Goal: Task Accomplishment & Management: Use online tool/utility

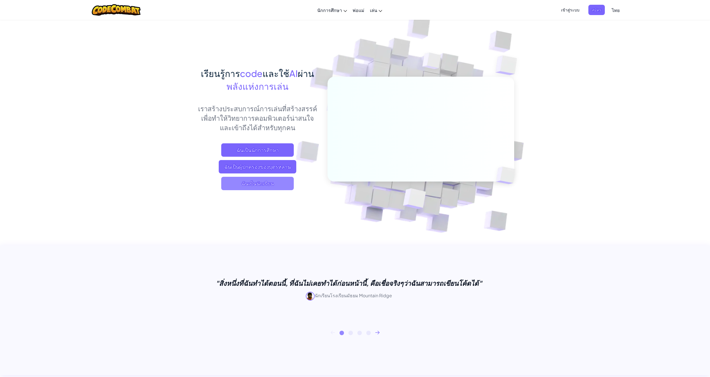
click at [268, 186] on span "ฉันเป็นนักเรียน" at bounding box center [257, 183] width 72 height 13
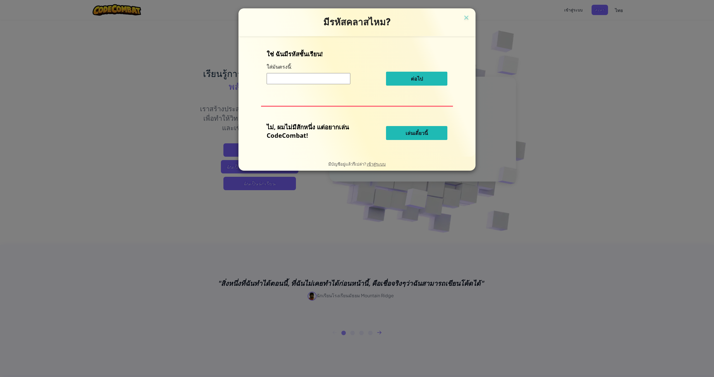
click at [428, 138] on button "เล่นเดี๋ยวนี้" at bounding box center [416, 133] width 61 height 14
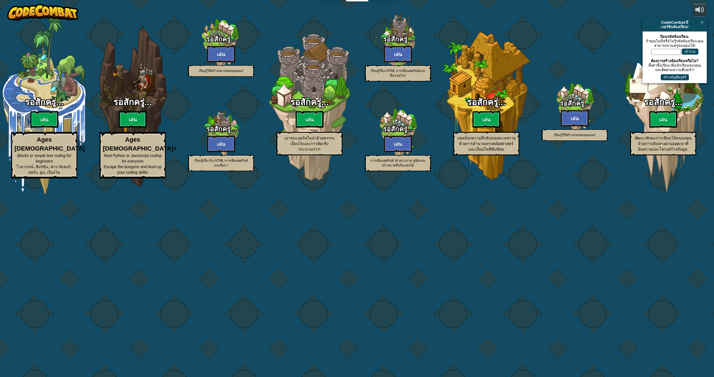
select select "th"
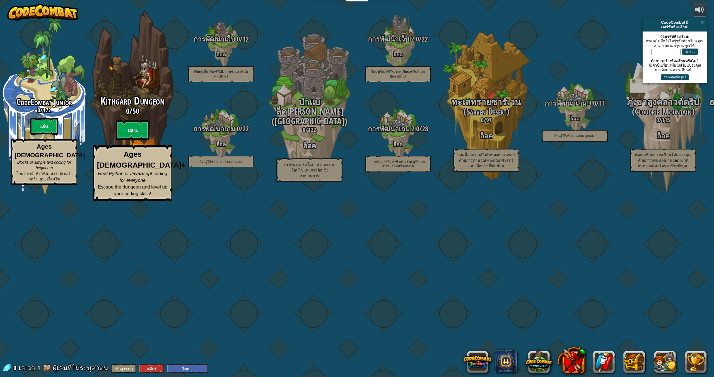
click at [125, 180] on div "Kithgard Dungeon 0 / 50 เล่น Ages 8+ Real Python or JavaScript coding for every…" at bounding box center [132, 106] width 106 height 212
select select "th"
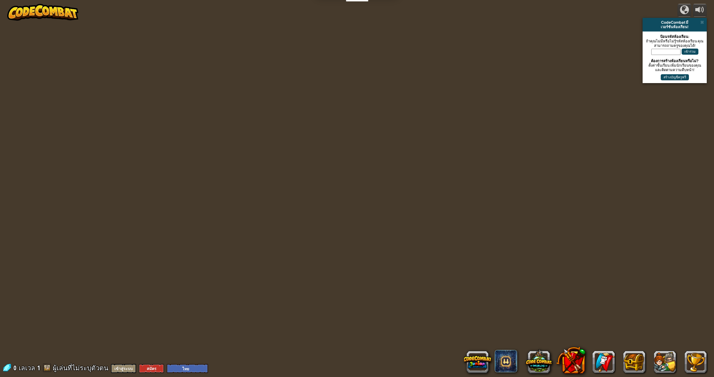
select select "th"
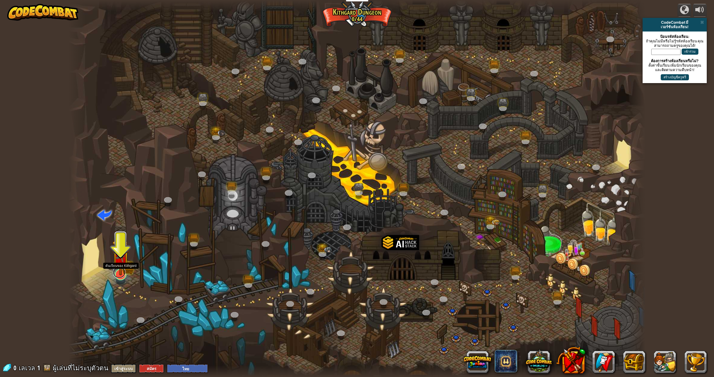
click at [119, 275] on link at bounding box center [119, 272] width 13 height 11
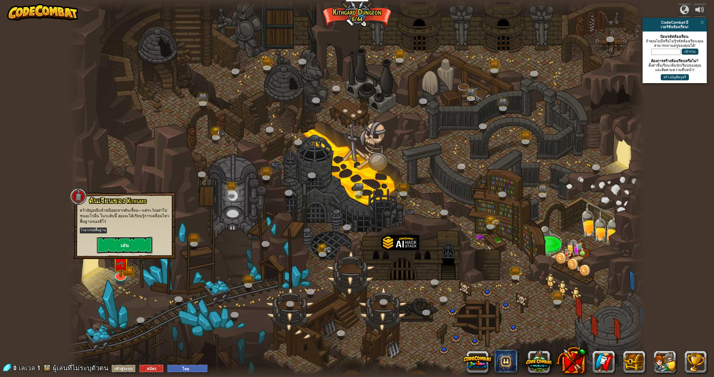
click at [130, 246] on button "เล่น" at bounding box center [125, 245] width 56 height 17
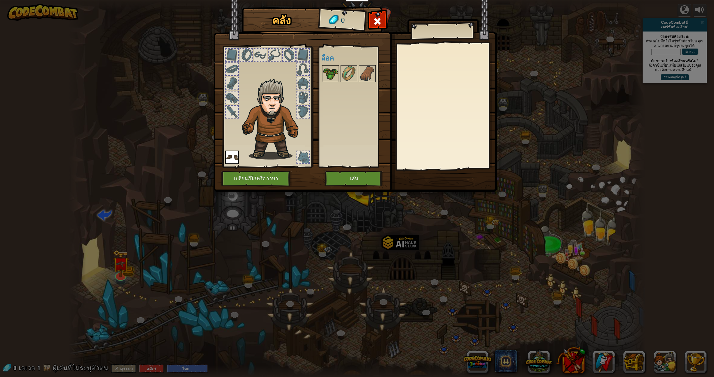
click at [331, 74] on img at bounding box center [331, 74] width 16 height 16
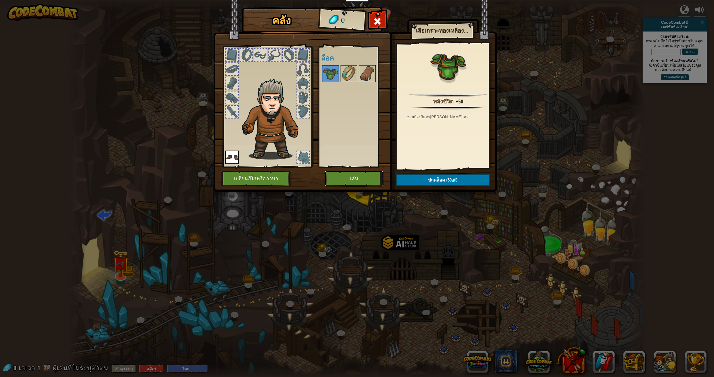
click at [349, 180] on button "เล่น" at bounding box center [354, 178] width 58 height 15
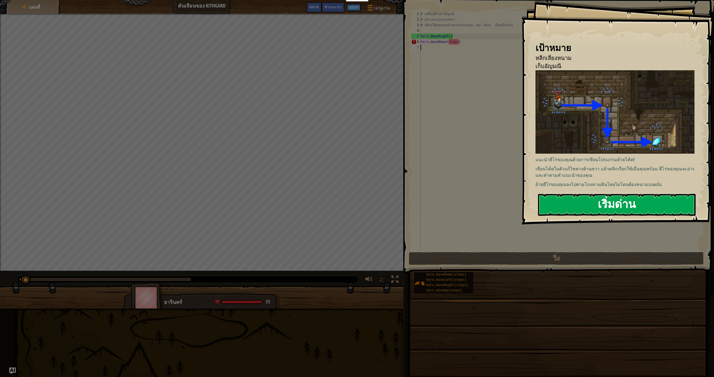
click at [592, 209] on button "เริ่มด่าน" at bounding box center [617, 205] width 158 height 22
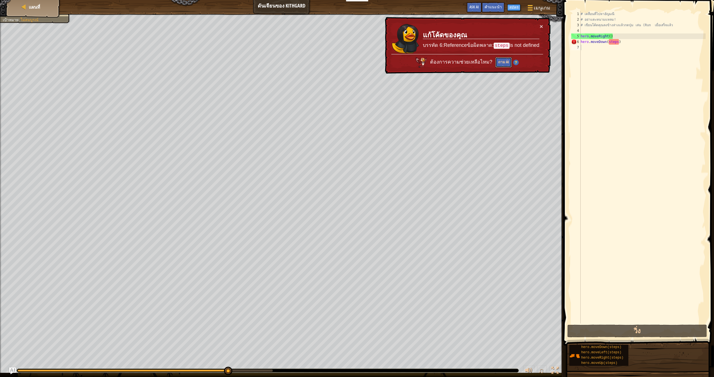
click at [502, 62] on button "ถาม AI" at bounding box center [503, 62] width 16 height 10
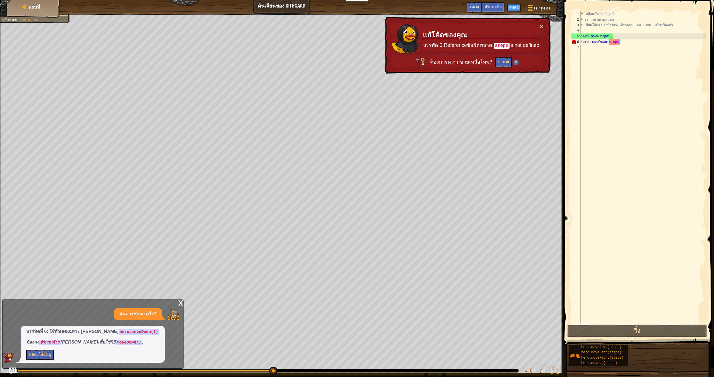
click at [618, 43] on div "# เคลื่อนที่ไปหาอัญมณี # อย่าแตะหนามแหลม! # เขียนโค้ดคุณลงข้างล่างแล้วกดปุ่ม เล…" at bounding box center [642, 172] width 126 height 323
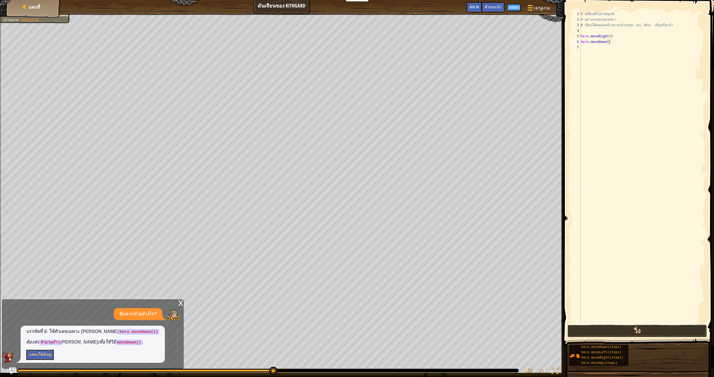
click at [616, 331] on button "วิ่ง" at bounding box center [637, 331] width 140 height 13
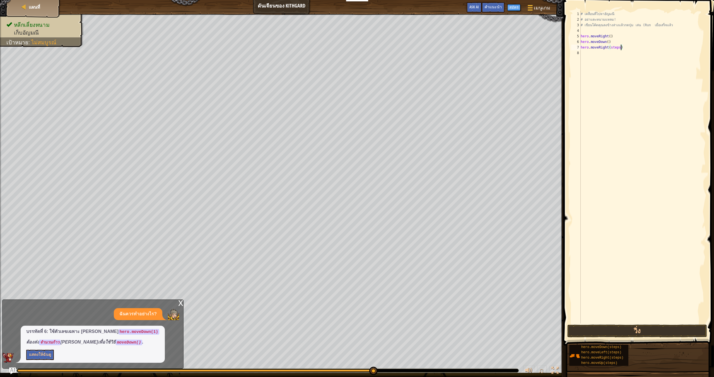
click at [621, 47] on div "# เคลื่อนที่ไปหาอัญมณี # อย่าแตะหนามแหลม! # เขียนโค้ดคุณลงข้างล่างแล้วกดปุ่ม เล…" at bounding box center [642, 172] width 126 height 323
type textarea "hero.moveRight()"
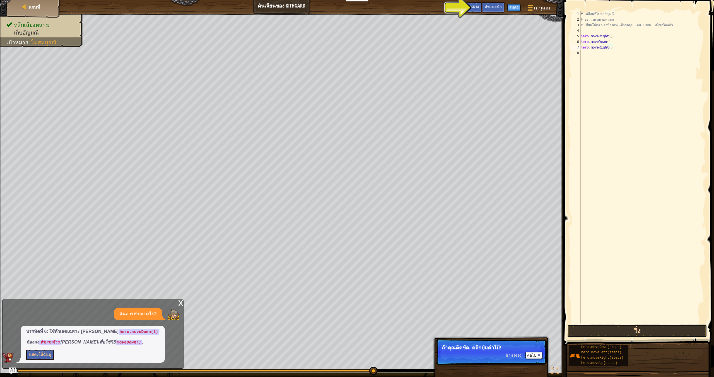
click at [659, 333] on button "วิ่ง" at bounding box center [637, 331] width 140 height 13
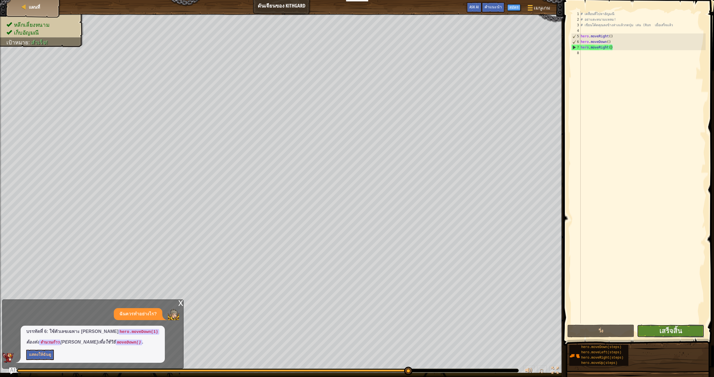
click at [656, 330] on button "เสร็จสิ้น" at bounding box center [670, 331] width 67 height 13
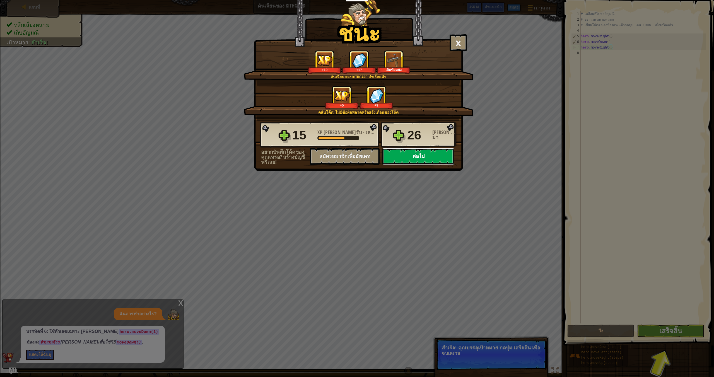
click at [396, 159] on button "ต่อไป" at bounding box center [418, 156] width 72 height 17
select select "th"
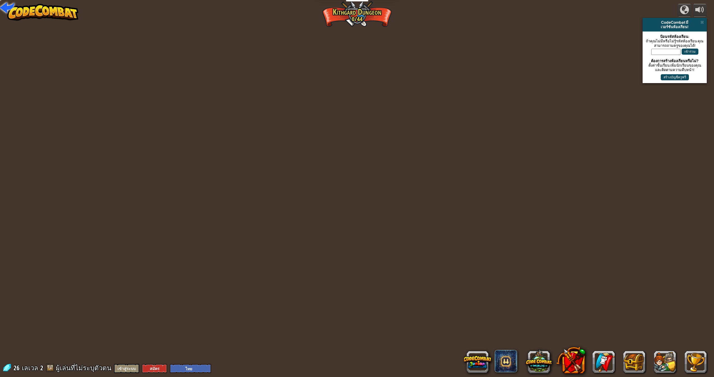
select select "th"
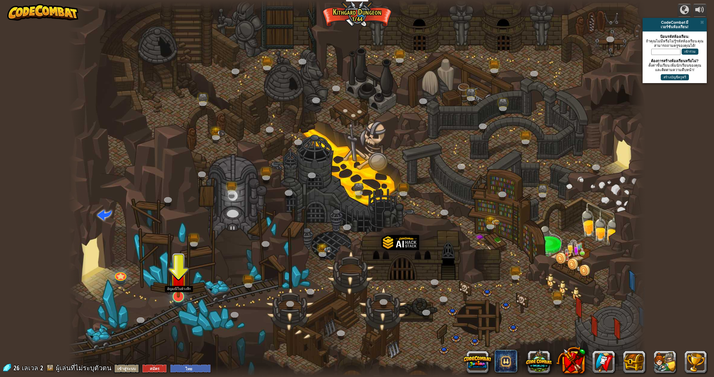
click at [179, 292] on img at bounding box center [178, 278] width 17 height 38
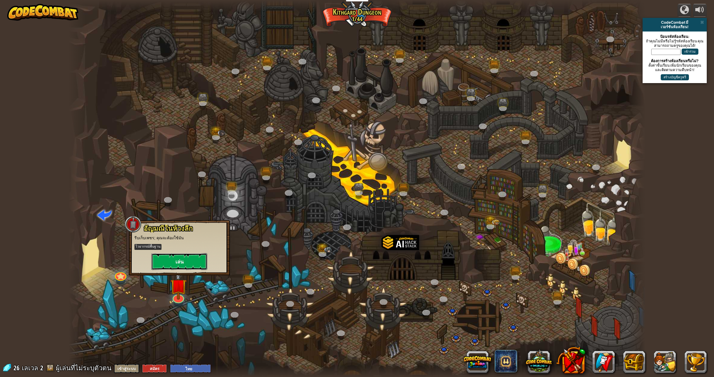
click at [169, 260] on button "เล่น" at bounding box center [179, 261] width 56 height 17
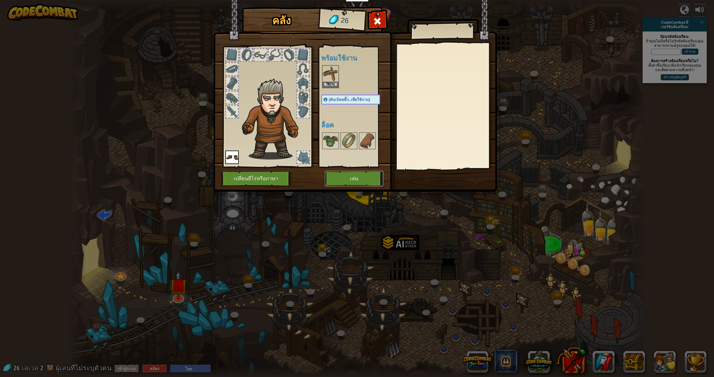
click at [344, 177] on button "เล่น" at bounding box center [354, 178] width 58 height 15
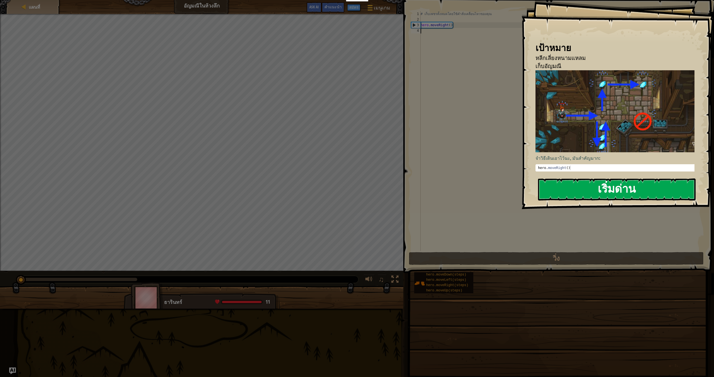
click at [625, 178] on button "เริ่มด่าน" at bounding box center [617, 189] width 158 height 22
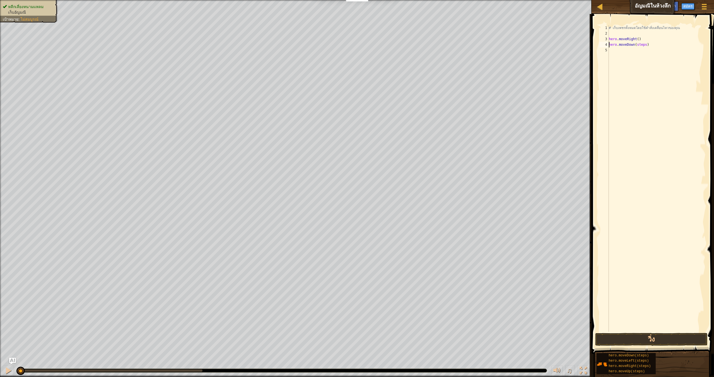
click at [647, 43] on div "# เก็บเพชรทั้งหมดโดยใช้คำสั่งเคลื่อนไหวของคุณ hero . moveRight ( ) hero . moveD…" at bounding box center [656, 184] width 98 height 318
click at [638, 340] on button "วิ่ง" at bounding box center [651, 339] width 112 height 13
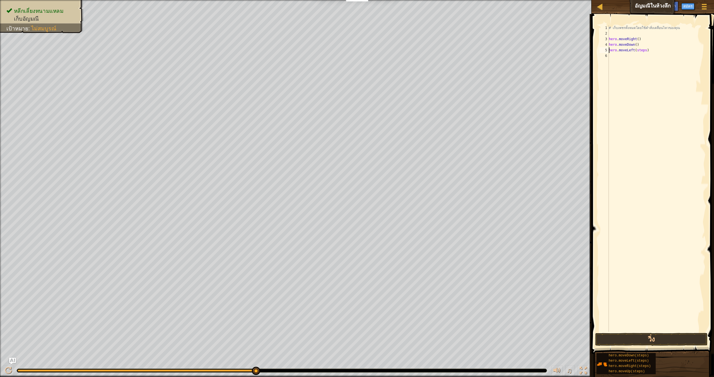
click at [648, 49] on div "# เก็บเพชรทั้งหมดโดยใช้คำสั่งเคลื่อนไหวของคุณ hero . moveRight ( ) hero . moveD…" at bounding box center [656, 184] width 98 height 318
click at [648, 56] on div "# เก็บเพชรทั้งหมดโดยใช้คำสั่งเคลื่อนไหวของคุณ hero . moveRight ( ) hero . moveD…" at bounding box center [656, 184] width 98 height 318
drag, startPoint x: 610, startPoint y: 372, endPoint x: 618, endPoint y: 76, distance: 296.2
click at [618, 76] on div "คำแนะนำ hero.moveRight() 1 2 3 4 5 6 7 # เก็บเพชรทั้งหมดโดยใช้คำสั่งเคลื่อนไหวข…" at bounding box center [652, 194] width 124 height 360
click at [644, 61] on div "# เก็บเพชรทั้งหมดโดยใช้คำสั่งเคลื่อนไหวของคุณ hero . moveRight ( ) hero . moveD…" at bounding box center [656, 184] width 98 height 318
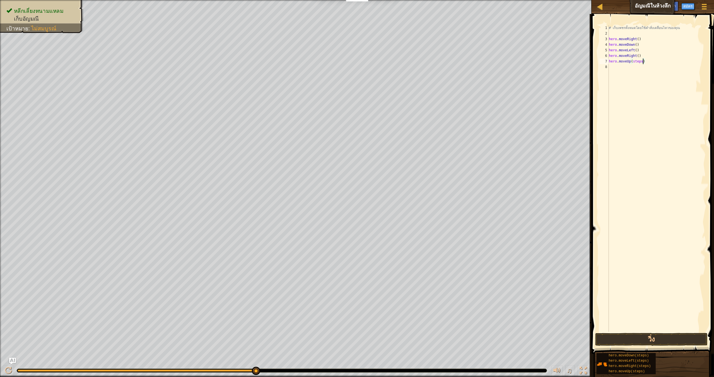
click at [643, 62] on div "# เก็บเพชรทั้งหมดโดยใช้คำสั่งเคลื่อนไหวของคุณ hero . moveRight ( ) hero . moveD…" at bounding box center [656, 184] width 98 height 318
type textarea "hero.moveUp()"
click at [656, 335] on button "วิ่ง" at bounding box center [651, 339] width 112 height 13
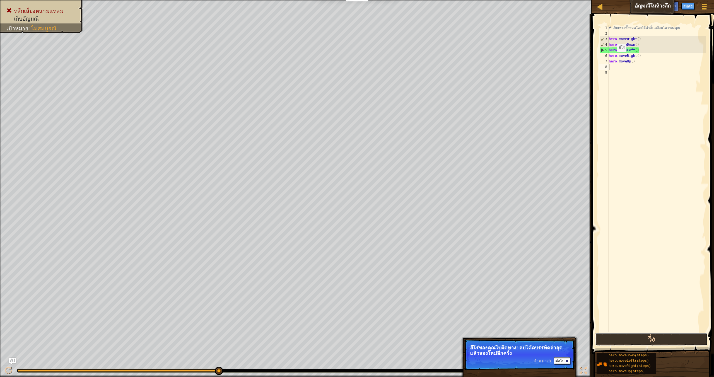
click at [627, 334] on button "วิ่ง" at bounding box center [651, 339] width 112 height 13
drag, startPoint x: 641, startPoint y: 57, endPoint x: 606, endPoint y: 55, distance: 34.6
click at [606, 55] on div "1 2 3 4 5 6 7 8 9 # เก็บเพชรทั้งหมดโดยใช้คำสั่งเคลื่อนไหวของคุณ hero . moveRigh…" at bounding box center [651, 178] width 107 height 307
type textarea "hero.moveRight()"
drag, startPoint x: 638, startPoint y: 62, endPoint x: 612, endPoint y: 62, distance: 25.9
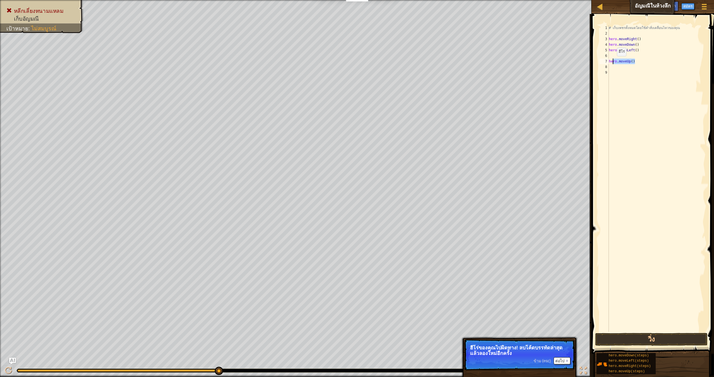
click at [612, 62] on div "# เก็บเพชรทั้งหมดโดยใช้คำสั่งเคลื่อนไหวของคุณ hero . moveRight ( ) hero . moveD…" at bounding box center [656, 184] width 98 height 318
type textarea "hero.moveUp()"
type textarea "he"
drag, startPoint x: 614, startPoint y: 61, endPoint x: 601, endPoint y: 62, distance: 12.9
click at [601, 62] on div "he 1 2 3 4 5 6 7 8 9 # เก็บเพชรทั้งหมดโดยใช้คำสั่งเคลื่อนไหวของคุณ hero . moveR…" at bounding box center [651, 178] width 107 height 307
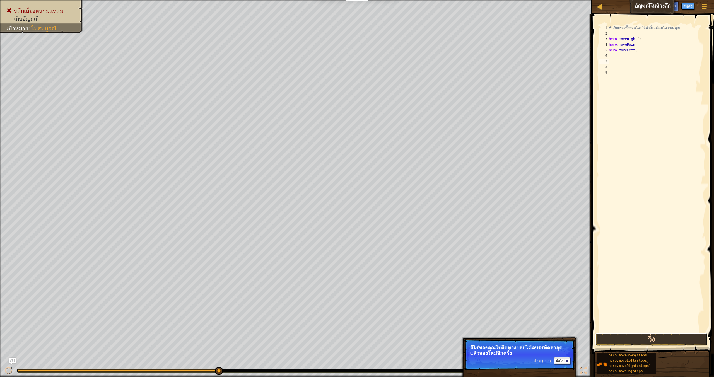
click at [634, 334] on button "วิ่ง" at bounding box center [651, 339] width 112 height 13
click at [638, 52] on div "# เก็บเพชรทั้งหมดโดยใช้คำสั่งเคลื่อนไหวของคุณ hero . moveRight ( ) hero . moveD…" at bounding box center [656, 184] width 98 height 318
type textarea "h"
click at [620, 336] on button "วิ่ง" at bounding box center [651, 339] width 112 height 13
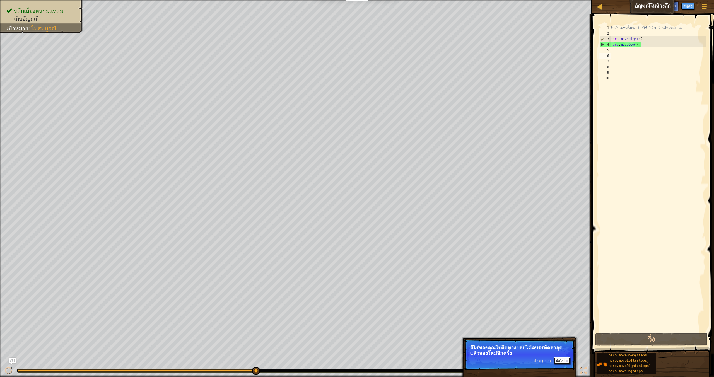
click at [559, 361] on button "ต่อไป" at bounding box center [561, 360] width 17 height 7
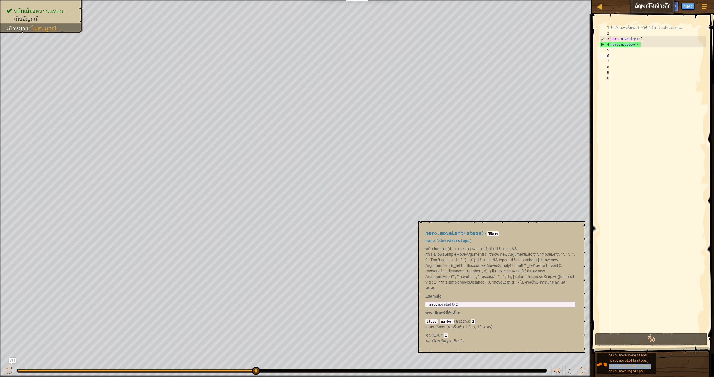
drag, startPoint x: 623, startPoint y: 365, endPoint x: 644, endPoint y: 268, distance: 100.2
click at [650, 363] on div "hero.moveDown(steps) hero.moveLeft(steps) hero.moveRight(steps) hero.moveUp(ste…" at bounding box center [625, 363] width 59 height 21
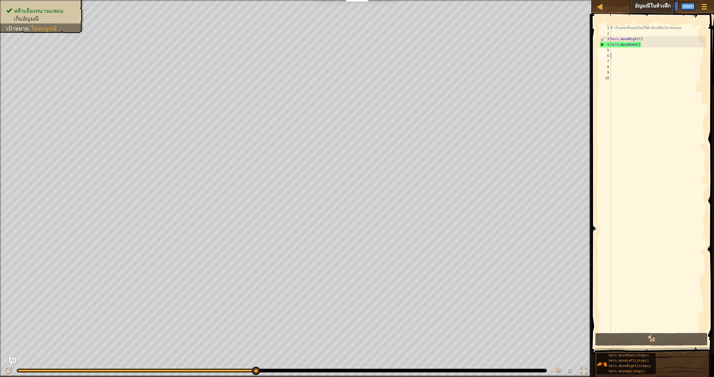
click at [642, 46] on div "# เก็บเพชรทั้งหมดโดยใช้คำสั่งเคลื่อนไหวของคุณ hero . moveRight ( ) hero . moveD…" at bounding box center [657, 184] width 96 height 318
type textarea "h"
click at [619, 38] on div "# เก็บเพชรทั้งหมดโดยใช้คำสั่งเคลื่อนไหวของคุณ hero . moveRight ( )" at bounding box center [657, 184] width 96 height 318
type textarea "hero.moveRight()"
click at [622, 31] on div "# เก็บเพชรทั้งหมดโดยใช้คำสั่งเคลื่อนไหวของคุณ hero . moveRight ( )" at bounding box center [657, 184] width 96 height 318
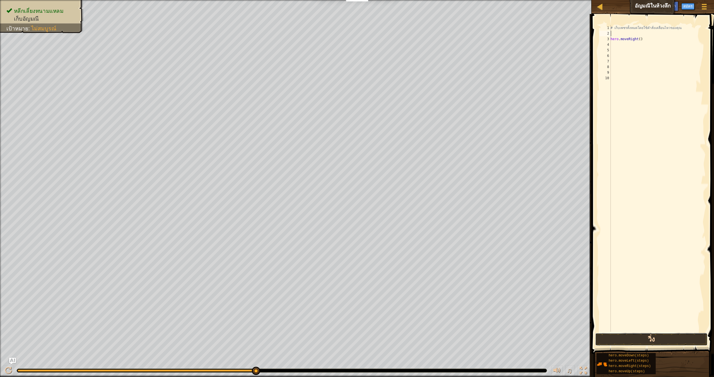
click at [646, 337] on button "วิ่ง" at bounding box center [651, 339] width 112 height 13
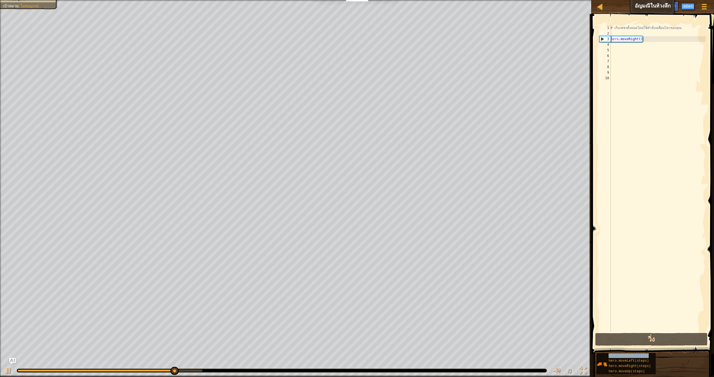
drag, startPoint x: 627, startPoint y: 357, endPoint x: 660, endPoint y: 356, distance: 32.4
click at [660, 356] on div "hero.moveDown(steps) hero.moveLeft(steps) hero.moveRight(steps) hero.moveUp(ste…" at bounding box center [653, 364] width 114 height 22
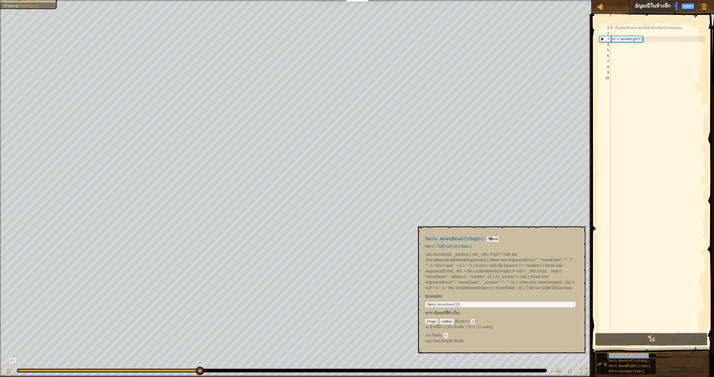
click at [626, 356] on span "hero.moveDown(steps)" at bounding box center [628, 356] width 40 height 4
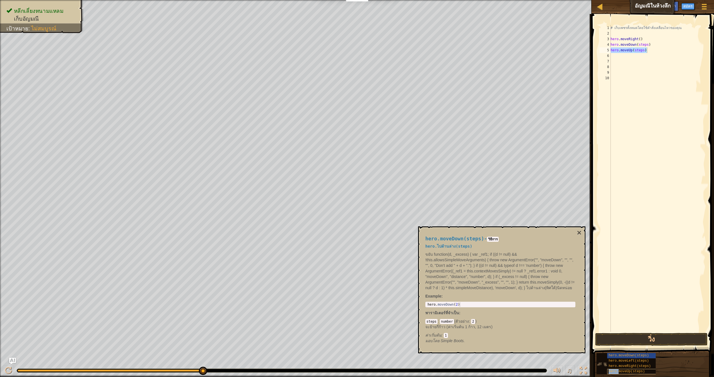
drag, startPoint x: 636, startPoint y: 372, endPoint x: 618, endPoint y: 370, distance: 17.3
click at [618, 371] on span "hero.moveUp(steps)" at bounding box center [626, 371] width 36 height 4
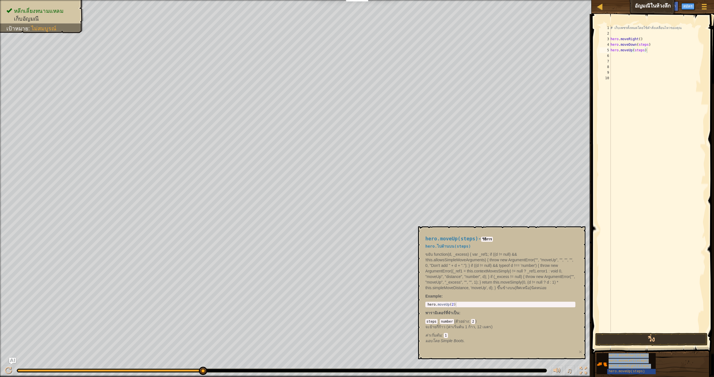
drag, startPoint x: 620, startPoint y: 370, endPoint x: 626, endPoint y: 376, distance: 8.1
click at [628, 374] on div "hero.moveDown(steps) hero.moveLeft(steps) hero.moveRight(steps) hero.moveUp(ste…" at bounding box center [653, 364] width 114 height 22
click at [648, 44] on div "# เก็บเพชรทั้งหมดโดยใช้คำสั่งเคลื่อนไหวของคุณ hero . moveRight ( ) hero . moveD…" at bounding box center [657, 184] width 96 height 318
click at [644, 50] on div "# เก็บเพชรทั้งหมดโดยใช้คำสั่งเคลื่อนไหวของคุณ hero . moveRight ( ) hero . moveD…" at bounding box center [657, 184] width 96 height 318
click at [644, 56] on div "# เก็บเพชรทั้งหมดโดยใช้คำสั่งเคลื่อนไหวของคุณ hero . moveRight ( ) hero . moveD…" at bounding box center [657, 184] width 96 height 318
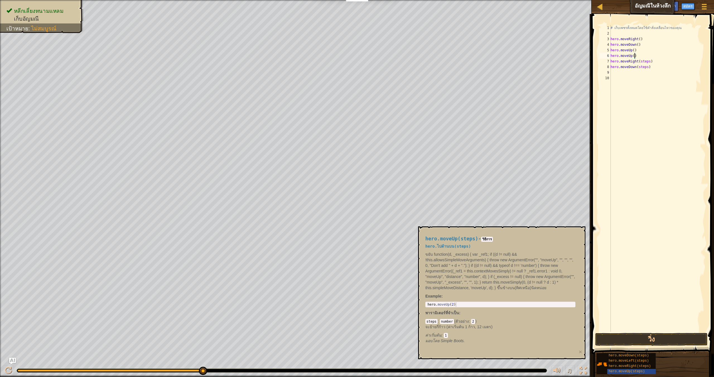
click at [651, 61] on div "# เก็บเพชรทั้งหมดโดยใช้คำสั่งเคลื่อนไหวของคุณ hero . moveRight ( ) hero . moveD…" at bounding box center [657, 184] width 96 height 318
click at [650, 66] on div "# เก็บเพชรทั้งหมดโดยใช้คำสั่งเคลื่อนไหวของคุณ hero . moveRight ( ) hero . moveD…" at bounding box center [657, 184] width 96 height 318
type textarea "hero.moveDown()"
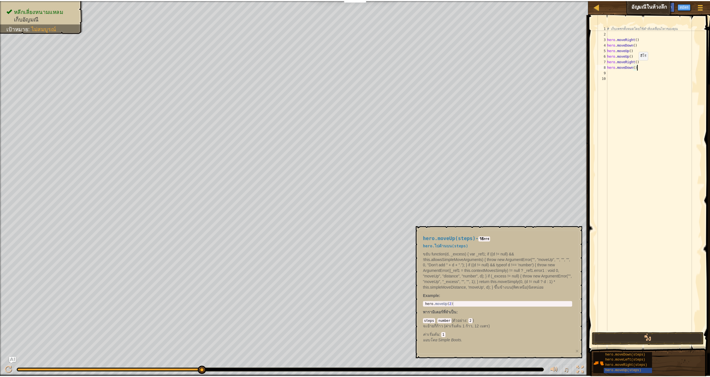
scroll to position [3, 0]
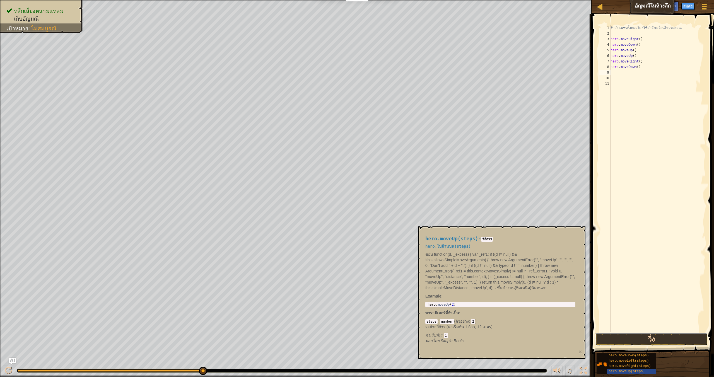
click at [692, 341] on button "วิ่ง" at bounding box center [651, 339] width 112 height 13
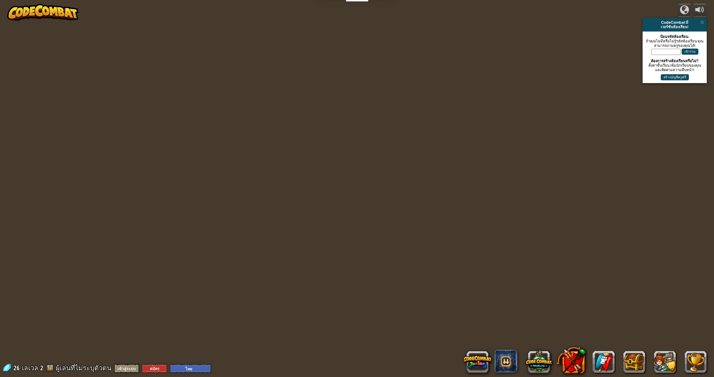
select select "th"
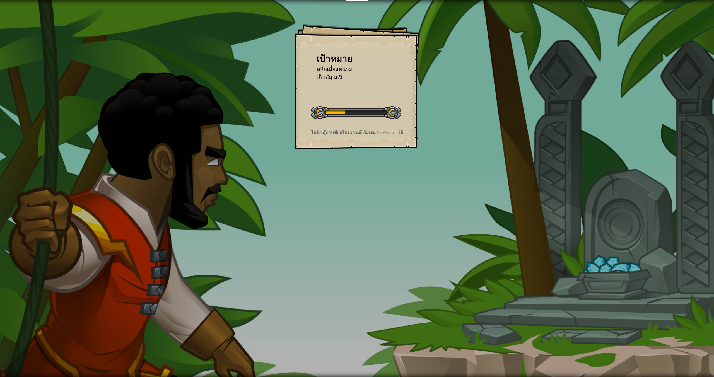
select select "th"
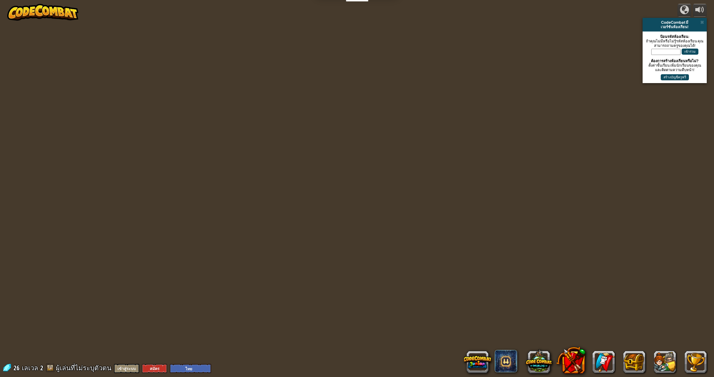
select select "th"
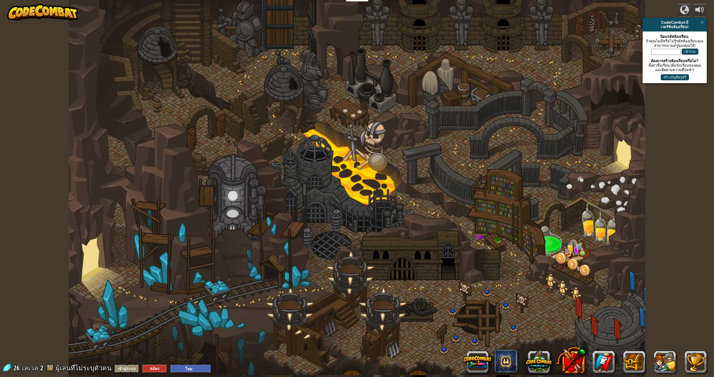
select select "th"
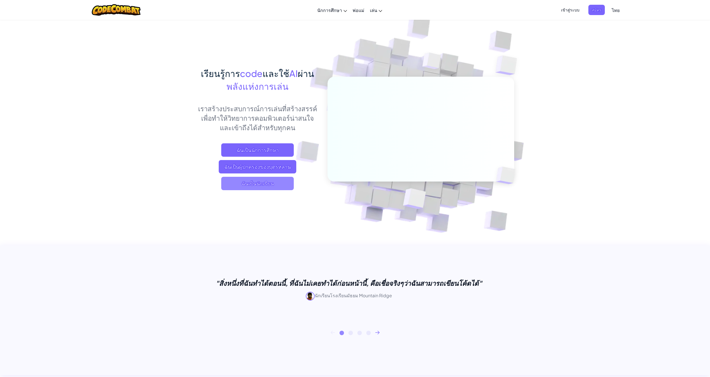
click at [256, 181] on span "ฉันเป็นนักเรียน" at bounding box center [257, 183] width 72 height 13
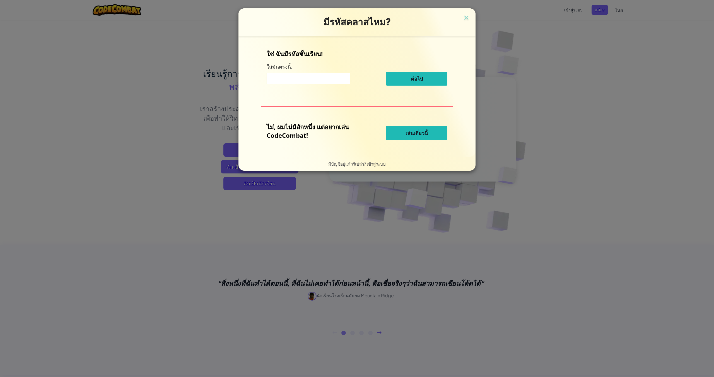
click at [330, 77] on input at bounding box center [309, 78] width 84 height 11
click at [427, 131] on span "เล่นเดี๋ยวนี้" at bounding box center [416, 133] width 22 height 7
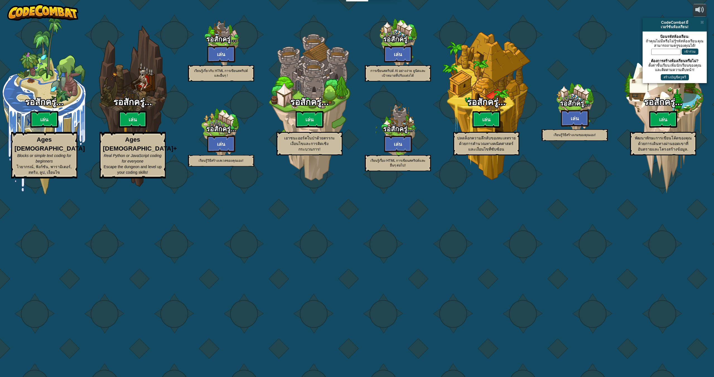
select select "th"
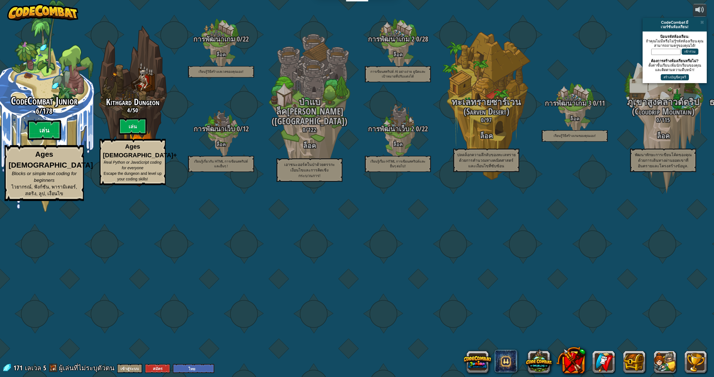
click at [59, 140] on btn "เล่น" at bounding box center [44, 130] width 33 height 20
select select "th"
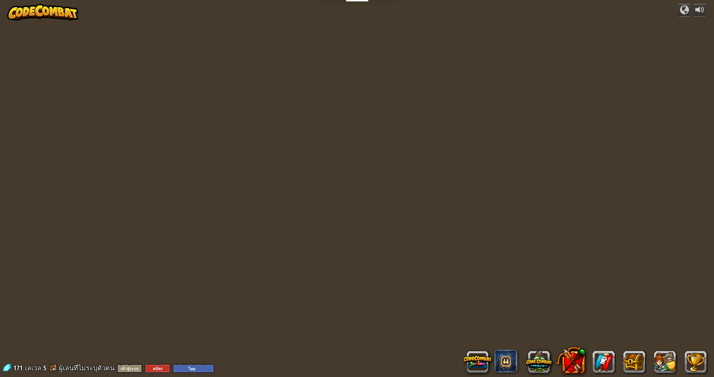
select select "th"
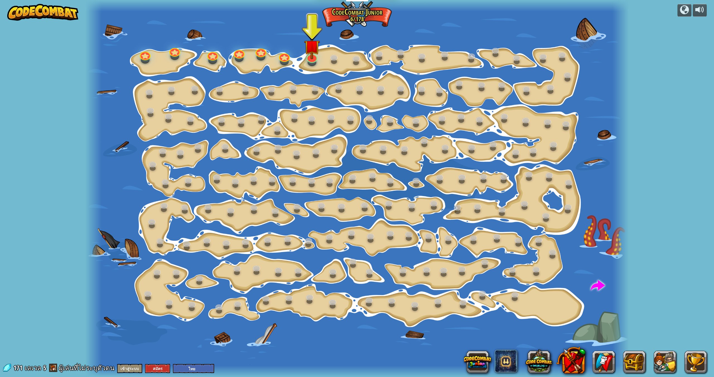
click at [311, 63] on div at bounding box center [312, 62] width 9 height 7
click at [313, 58] on div at bounding box center [311, 56] width 11 height 11
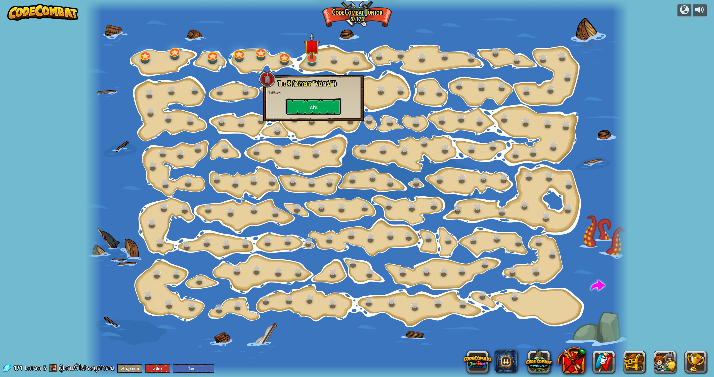
click at [308, 111] on button "เล่น" at bounding box center [313, 106] width 56 height 17
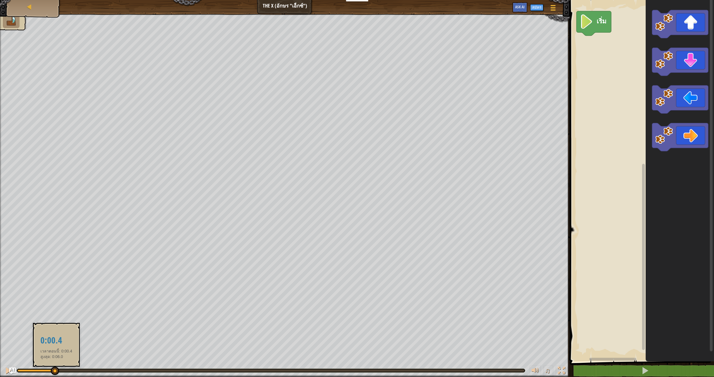
drag, startPoint x: 23, startPoint y: 371, endPoint x: 55, endPoint y: 368, distance: 33.0
click at [55, 368] on div at bounding box center [55, 371] width 8 height 8
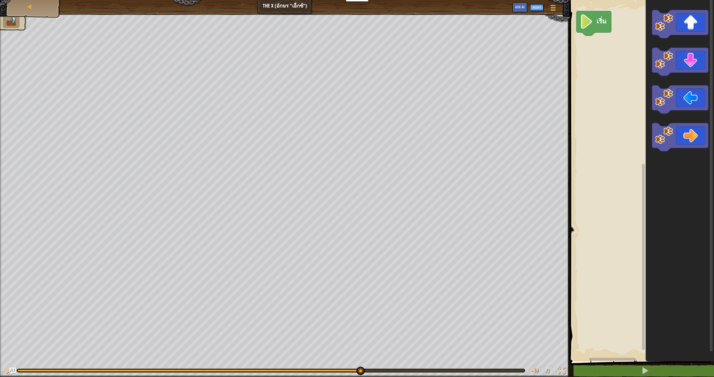
click at [359, 341] on div "♫ เต่า" at bounding box center [357, 195] width 714 height 363
click at [43, 309] on div "♫ เต่า" at bounding box center [357, 195] width 714 height 363
click at [38, 9] on div "แผนที่" at bounding box center [33, 7] width 45 height 14
select select "th"
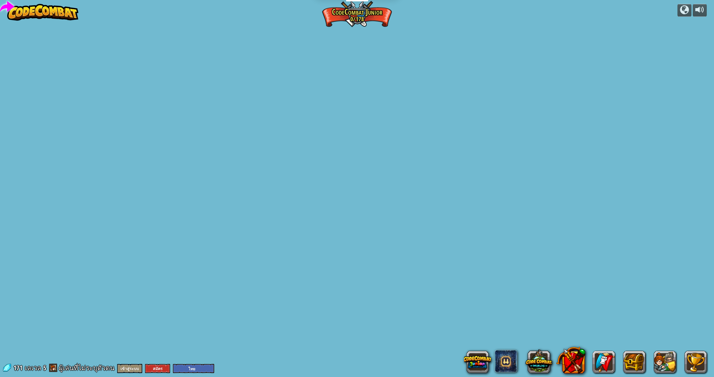
select select "th"
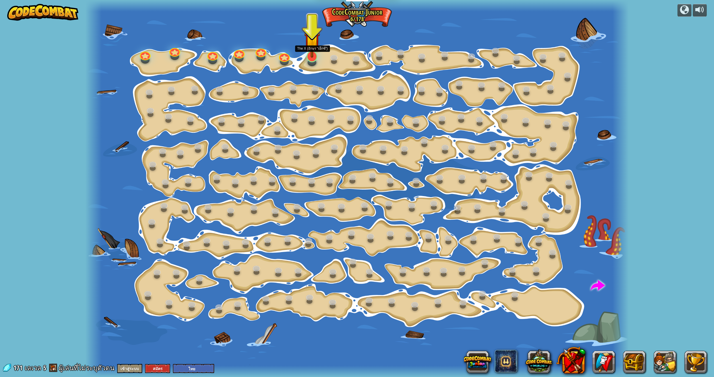
click at [314, 52] on img at bounding box center [312, 40] width 16 height 36
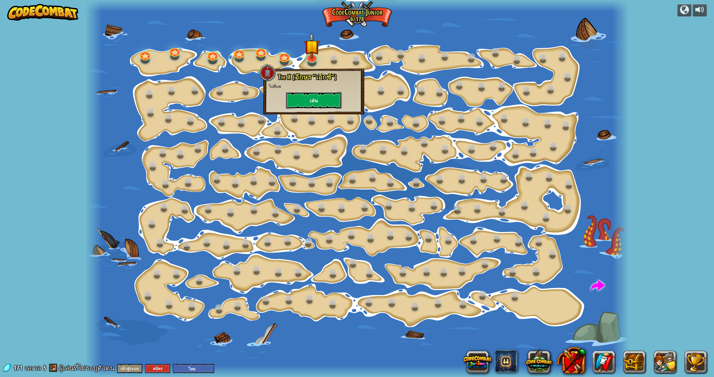
click at [321, 97] on button "เล่น" at bounding box center [314, 100] width 56 height 17
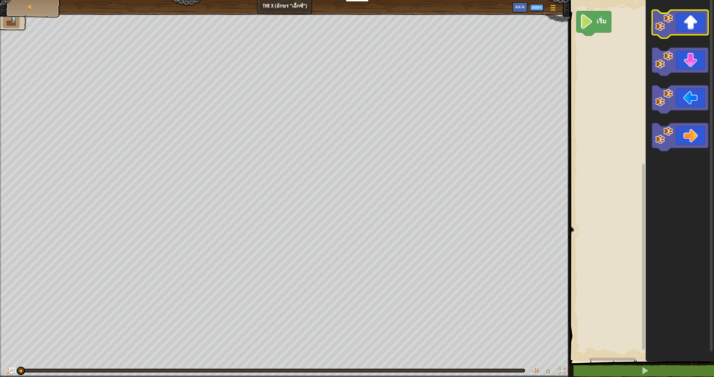
click at [693, 14] on icon "พื้นที่ทำงาน Blockly" at bounding box center [680, 24] width 56 height 28
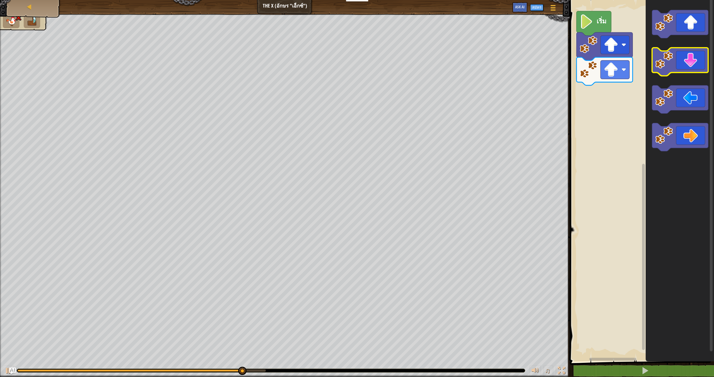
click at [698, 53] on icon "พื้นที่ทำงาน Blockly" at bounding box center [680, 62] width 56 height 28
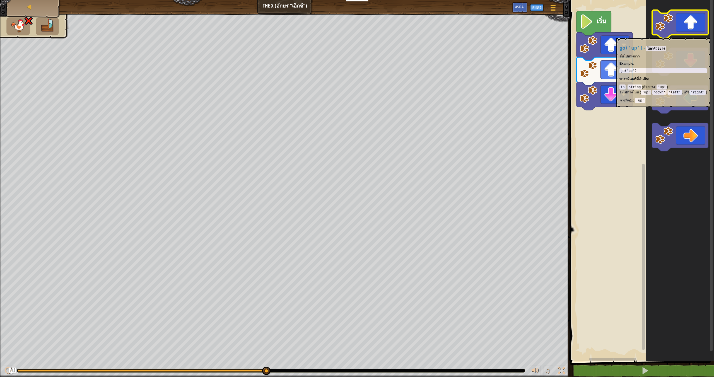
click at [692, 35] on rect "พื้นที่ทำงาน Blockly" at bounding box center [680, 24] width 56 height 28
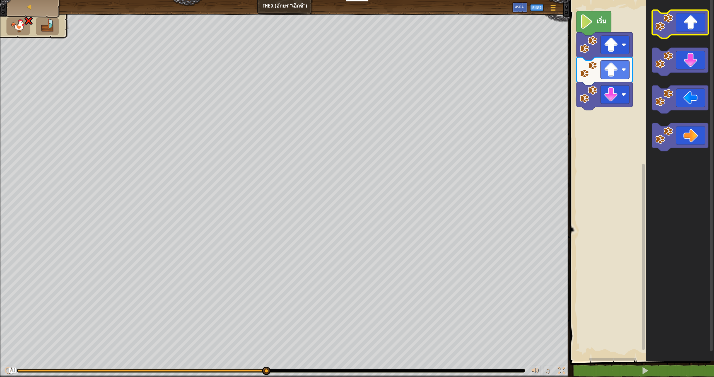
click at [692, 35] on rect "พื้นที่ทำงาน Blockly" at bounding box center [680, 24] width 56 height 28
click at [623, 91] on rect "พื้นที่ทำงาน Blockly" at bounding box center [614, 94] width 29 height 18
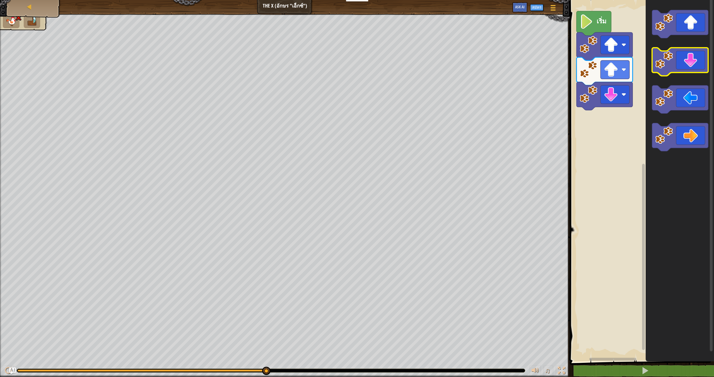
click at [683, 68] on icon "พื้นที่ทำงาน Blockly" at bounding box center [680, 62] width 56 height 28
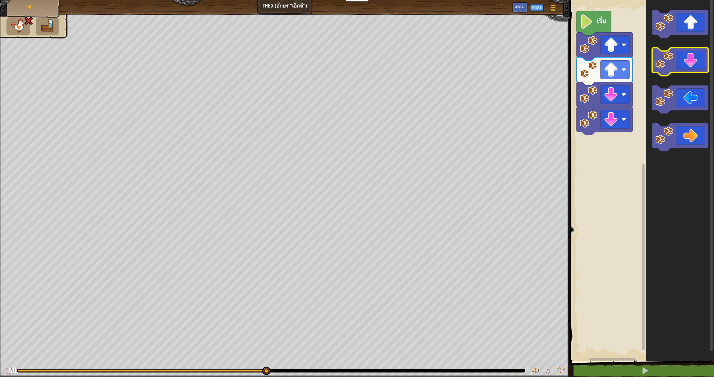
click at [683, 68] on icon "พื้นที่ทำงาน Blockly" at bounding box center [680, 62] width 56 height 28
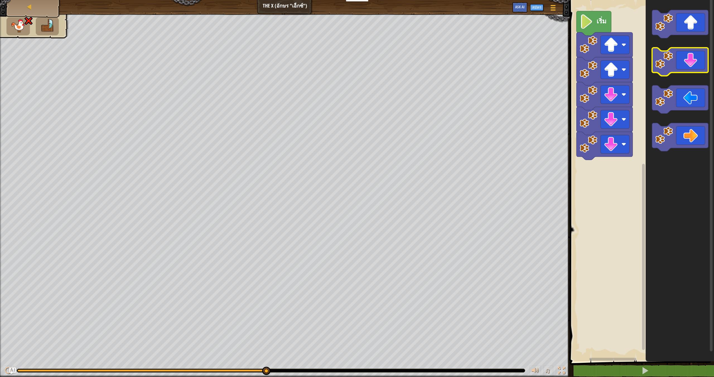
click at [683, 68] on icon "พื้นที่ทำงาน Blockly" at bounding box center [680, 62] width 56 height 28
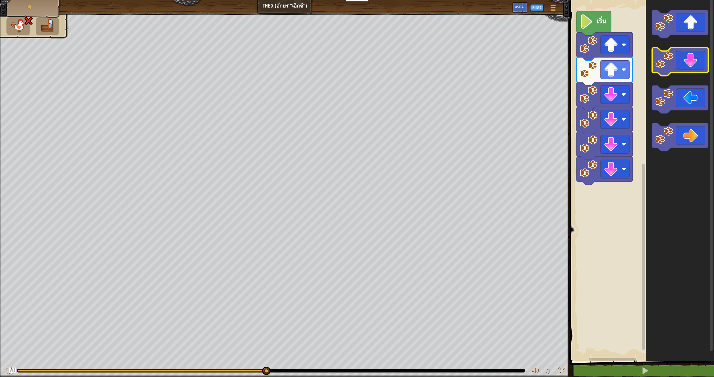
click at [683, 68] on icon "พื้นที่ทำงาน Blockly" at bounding box center [680, 62] width 56 height 28
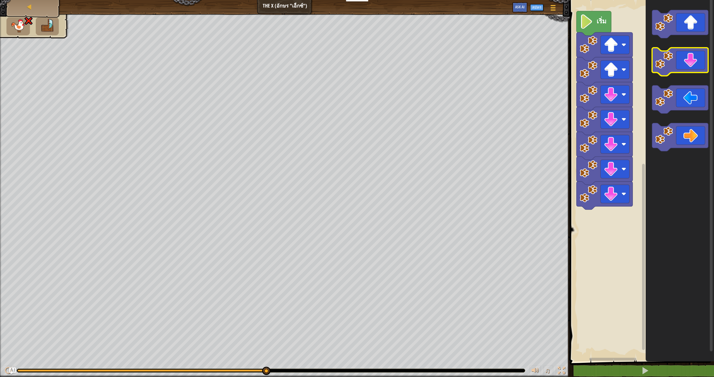
click at [683, 68] on icon "พื้นที่ทำงาน Blockly" at bounding box center [680, 62] width 56 height 28
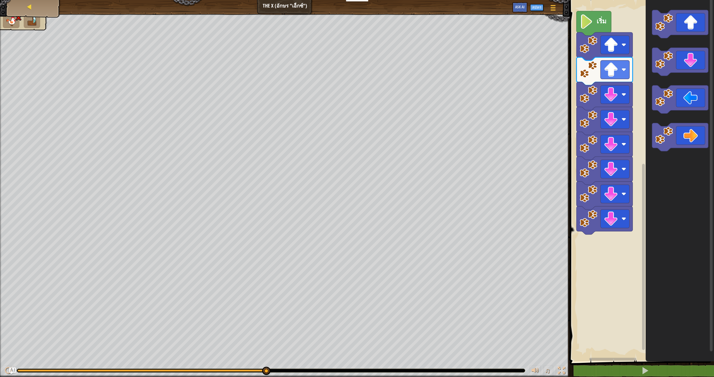
click at [36, 10] on div "แผนที่" at bounding box center [33, 7] width 45 height 14
select select "th"
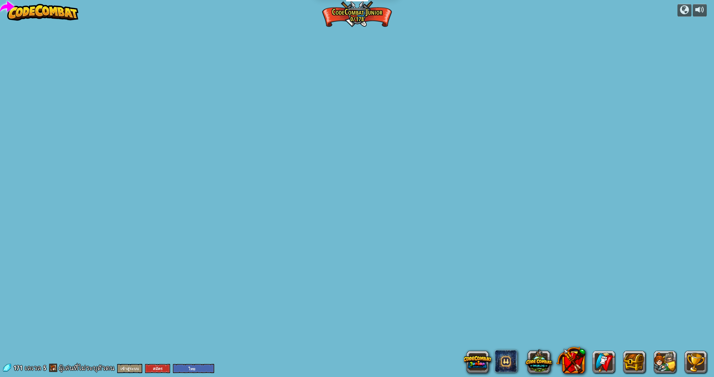
select select "th"
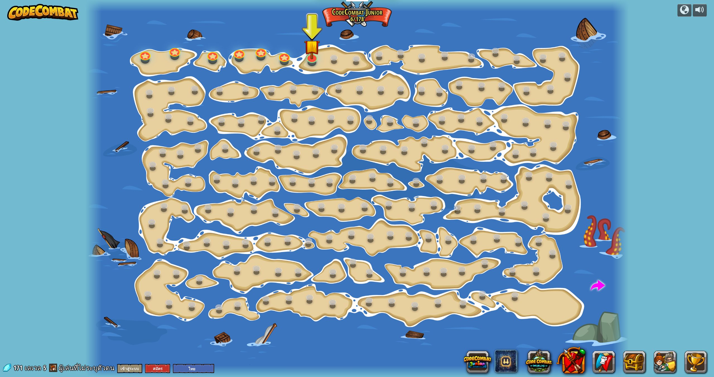
click at [318, 60] on div at bounding box center [356, 188] width 543 height 377
click at [308, 63] on div at bounding box center [312, 62] width 9 height 7
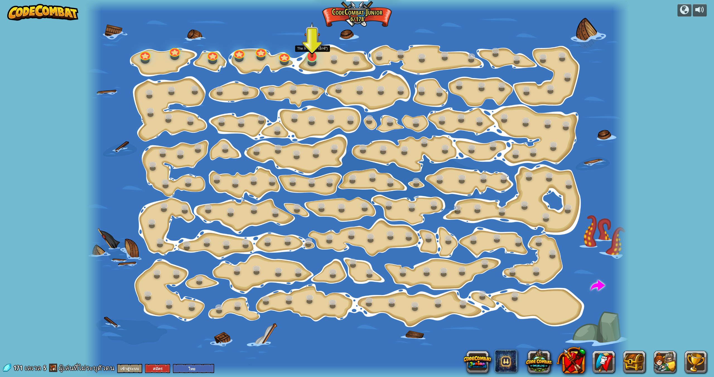
click at [308, 56] on img at bounding box center [312, 40] width 16 height 36
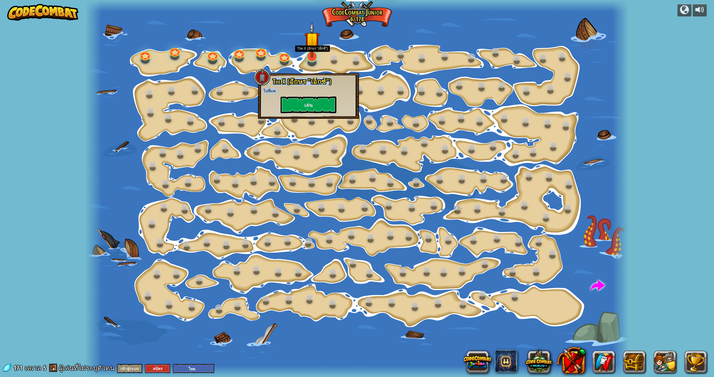
click at [308, 56] on img at bounding box center [312, 40] width 16 height 36
click at [319, 100] on button "เล่น" at bounding box center [308, 104] width 56 height 17
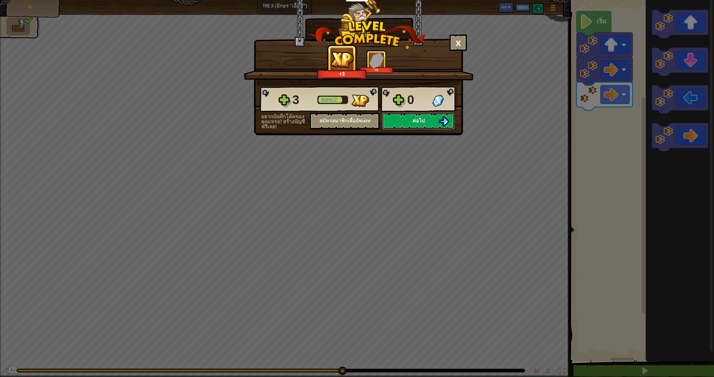
click at [429, 125] on button "ต่อไป" at bounding box center [418, 121] width 72 height 17
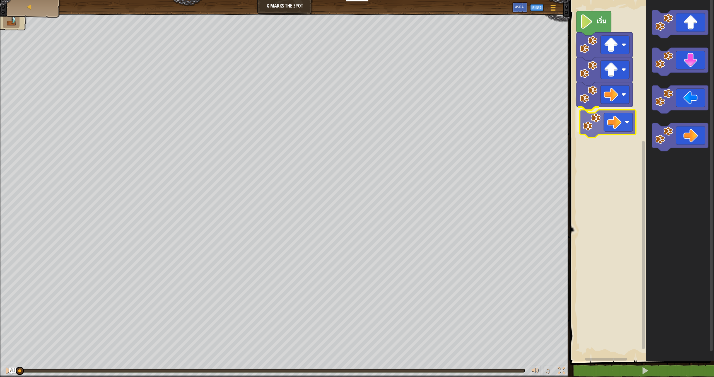
click at [621, 118] on div "เริ่ม" at bounding box center [641, 179] width 146 height 364
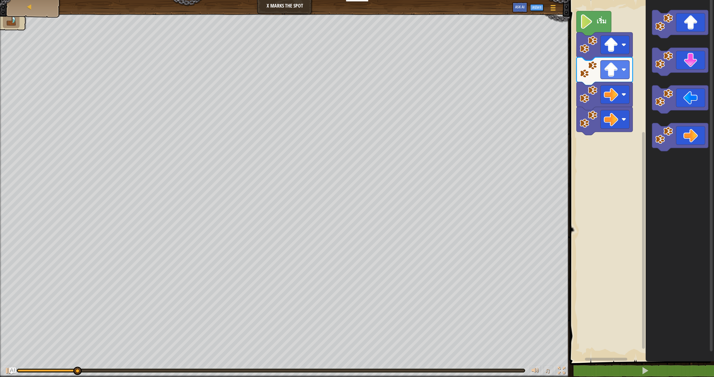
click at [679, 121] on icon "พื้นที่ทำงาน Blockly" at bounding box center [679, 179] width 68 height 364
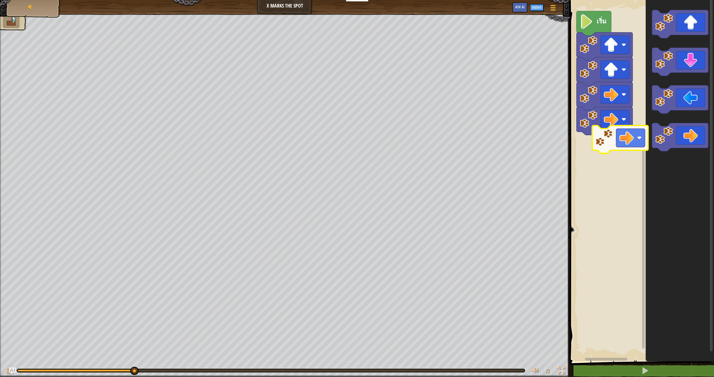
click at [624, 135] on div "เริ่ม" at bounding box center [641, 179] width 146 height 364
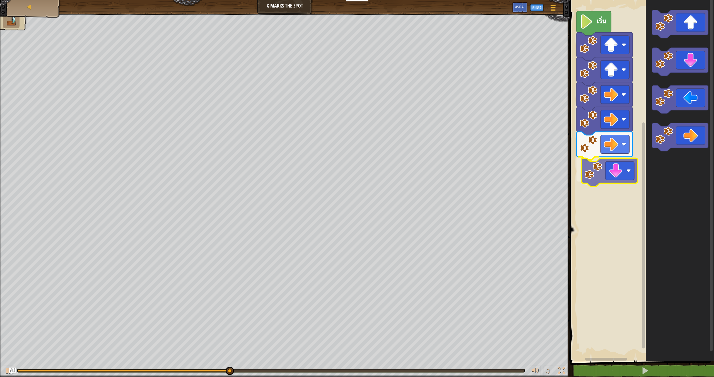
click at [614, 172] on div "เริ่ม" at bounding box center [641, 179] width 146 height 364
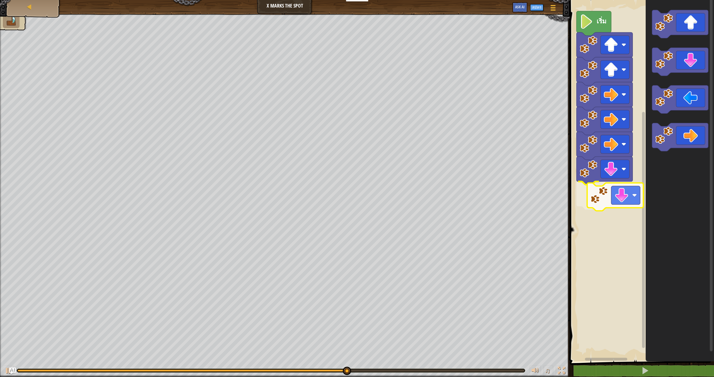
click at [611, 207] on div "เริ่ม" at bounding box center [641, 179] width 146 height 364
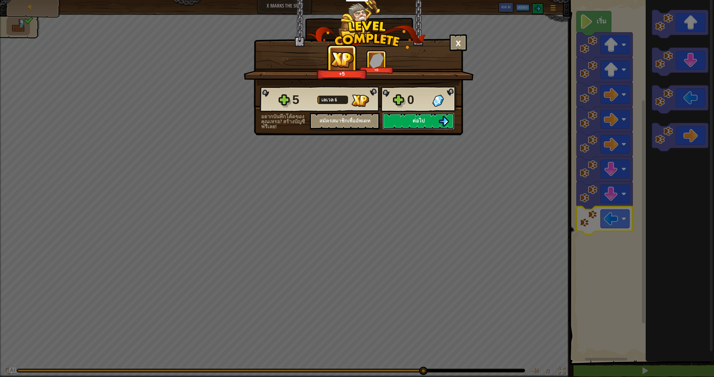
click at [424, 124] on button "ต่อไป" at bounding box center [418, 121] width 72 height 17
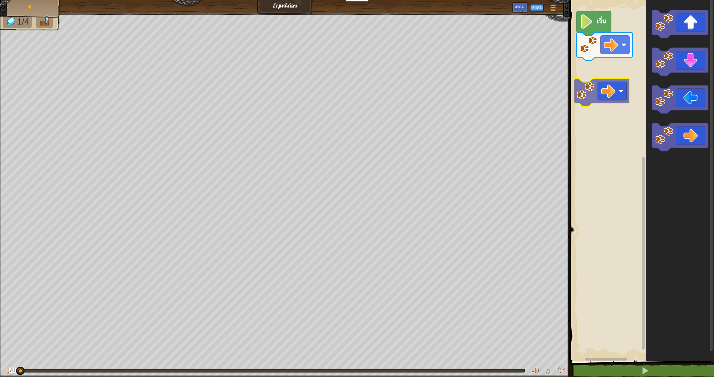
click at [596, 82] on div "เริ่ม" at bounding box center [641, 179] width 146 height 364
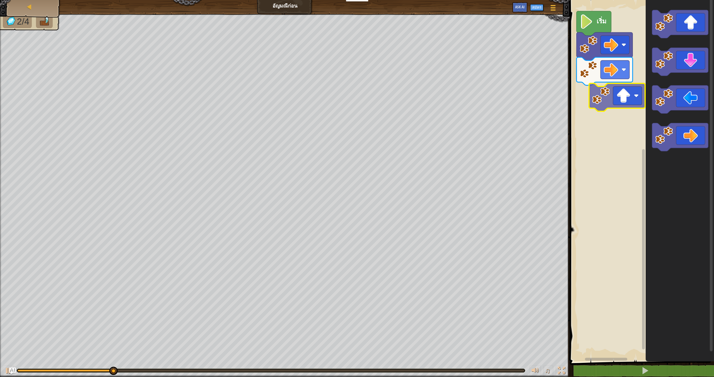
click at [615, 90] on div "เริ่ม" at bounding box center [641, 179] width 146 height 364
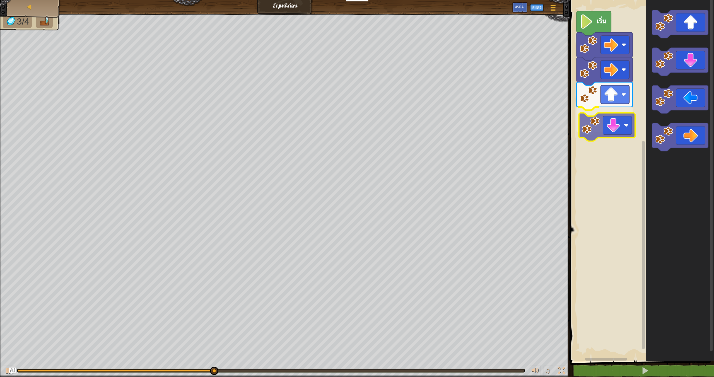
click at [603, 123] on div "เริ่ม" at bounding box center [641, 179] width 146 height 364
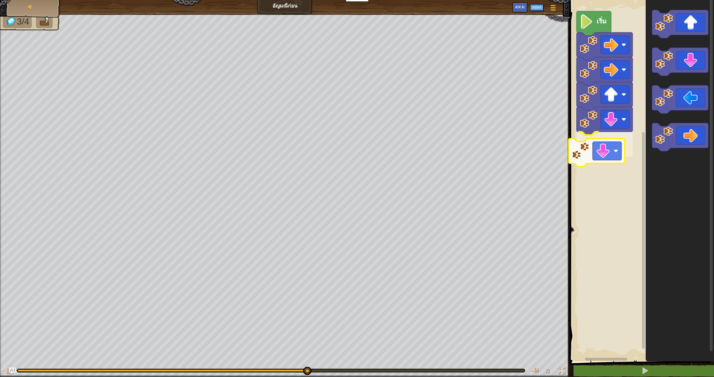
click at [594, 163] on div "เริ่ม" at bounding box center [641, 179] width 146 height 364
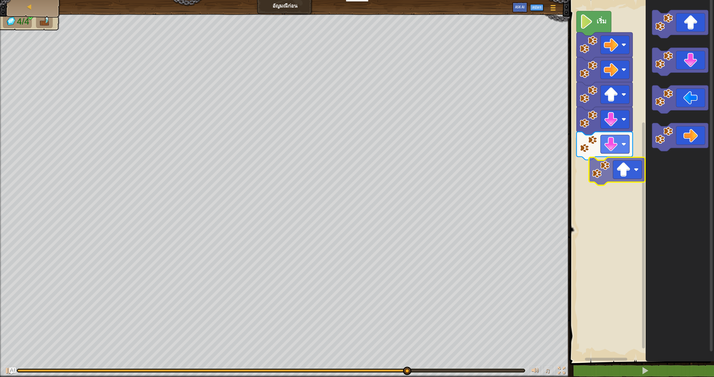
click at [623, 182] on div "เริ่ม" at bounding box center [641, 179] width 146 height 364
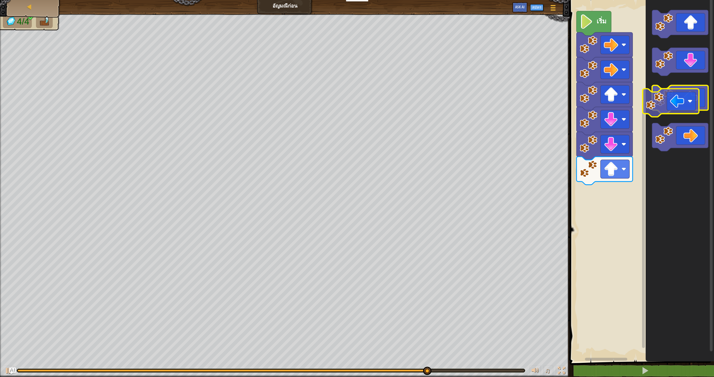
click at [681, 105] on icon "พื้นที่ทำงาน Blockly" at bounding box center [680, 99] width 56 height 28
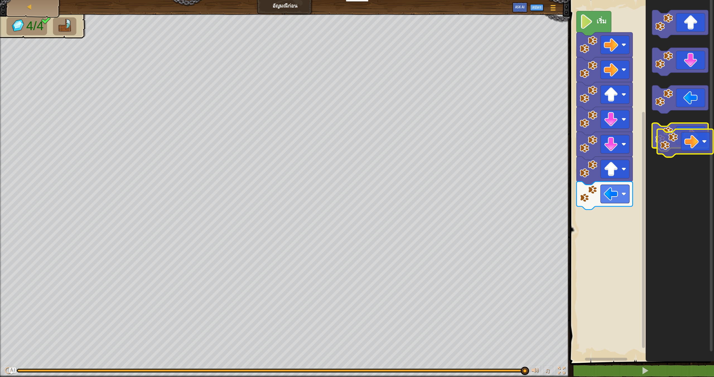
click at [685, 136] on icon "พื้นที่ทำงาน Blockly" at bounding box center [680, 137] width 56 height 28
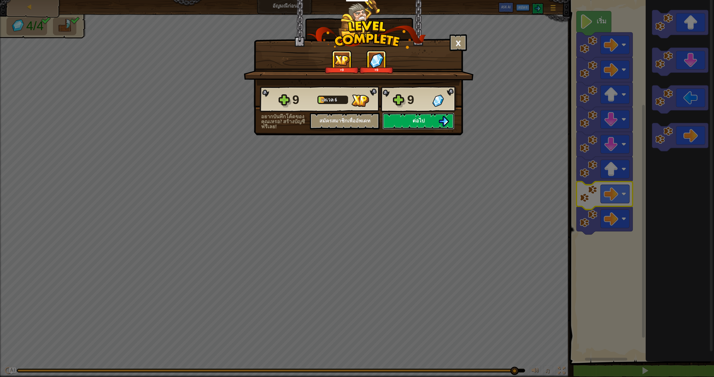
click at [420, 121] on span "ต่อไป" at bounding box center [418, 120] width 12 height 7
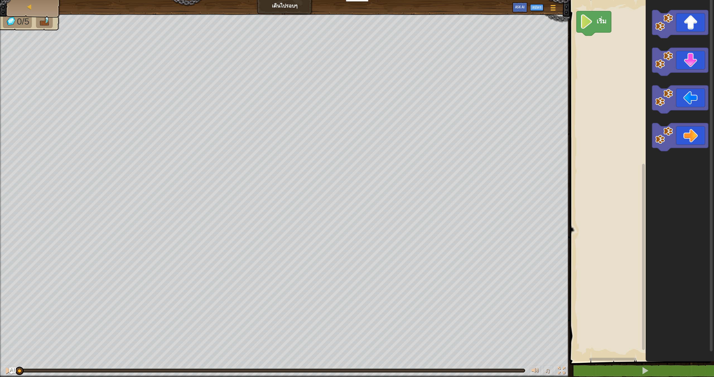
click at [585, 70] on rect "พื้นที่ทำงาน Blockly" at bounding box center [641, 179] width 146 height 364
click at [616, 57] on div "เริ่ม" at bounding box center [641, 179] width 146 height 364
click at [9, 6] on div "แผนที่ เดินไปรอบๆ เมนูเกม สมัคร Ask AI" at bounding box center [285, 7] width 570 height 14
click at [43, 16] on li at bounding box center [44, 21] width 17 height 13
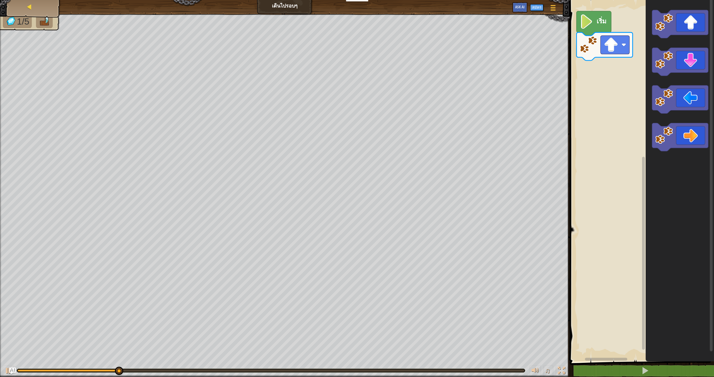
click at [40, 9] on div "แผนที่" at bounding box center [33, 7] width 45 height 14
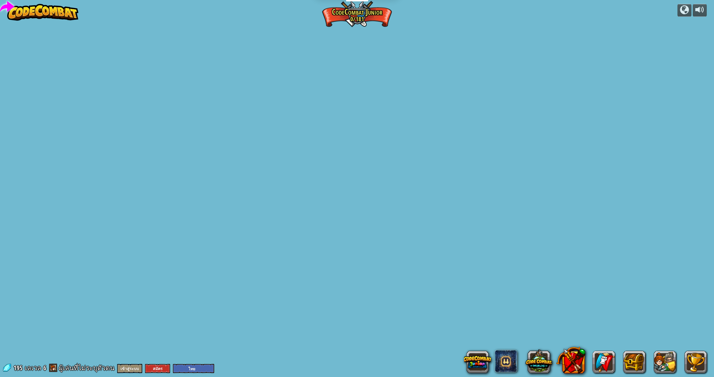
select select "th"
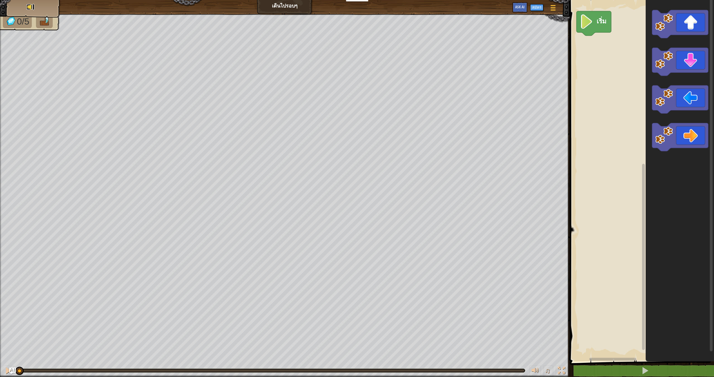
click at [33, 5] on link "แผนที่" at bounding box center [34, 7] width 2 height 6
select select "th"
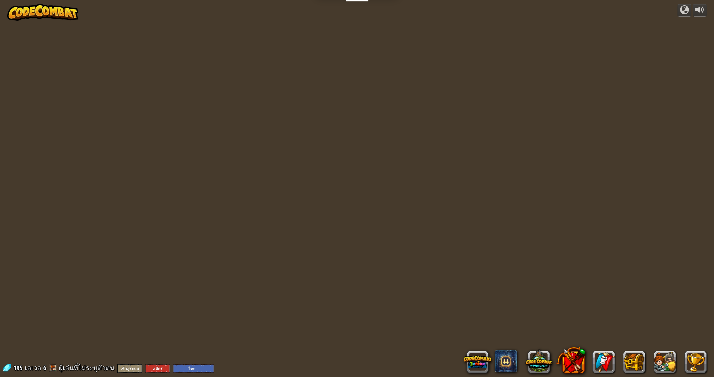
select select "th"
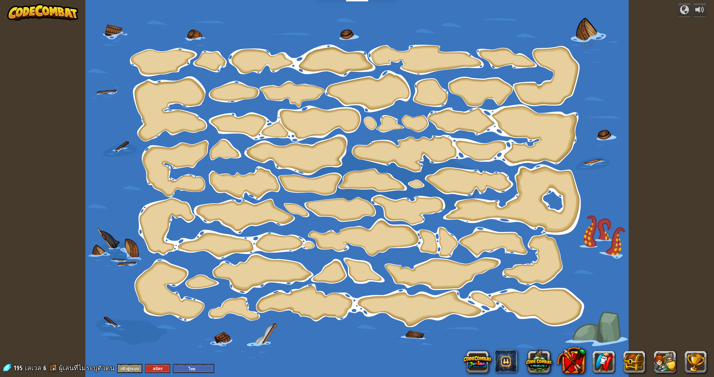
select select "th"
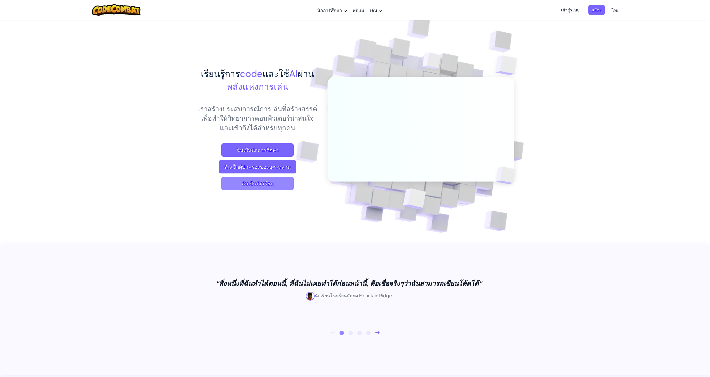
click at [269, 182] on span "ฉันเป็นนักเรียน" at bounding box center [257, 183] width 72 height 13
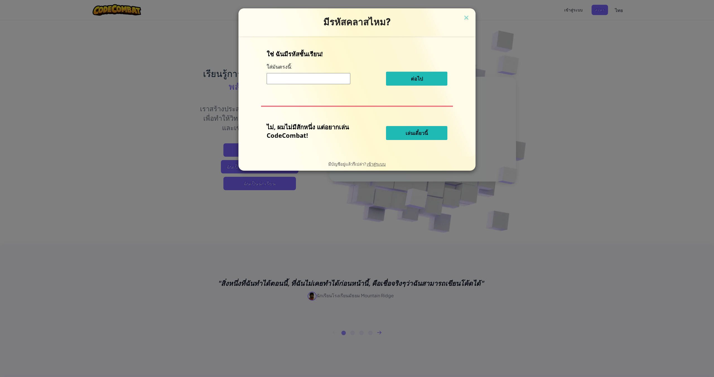
click at [406, 131] on span "เล่นเดี๋ยวนี้" at bounding box center [416, 133] width 22 height 7
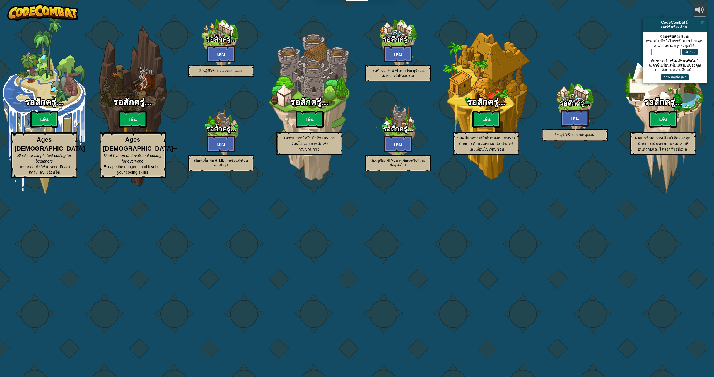
select select "th"
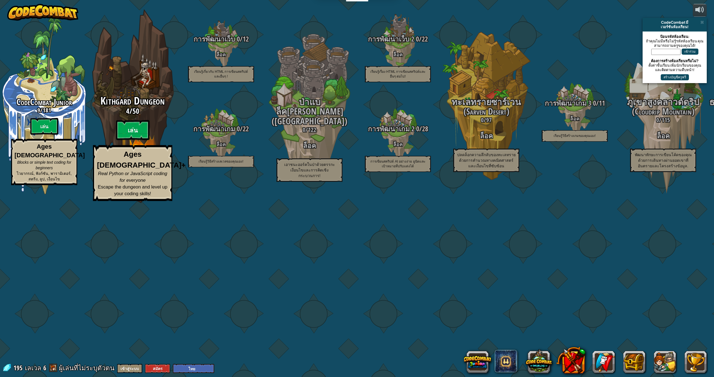
click at [143, 140] on btn "เล่น" at bounding box center [132, 130] width 33 height 20
select select "th"
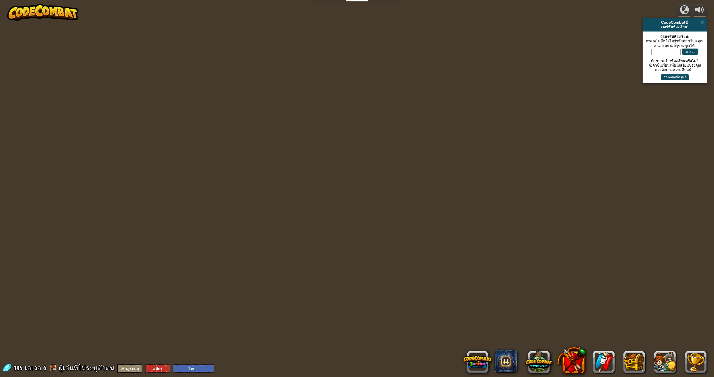
select select "th"
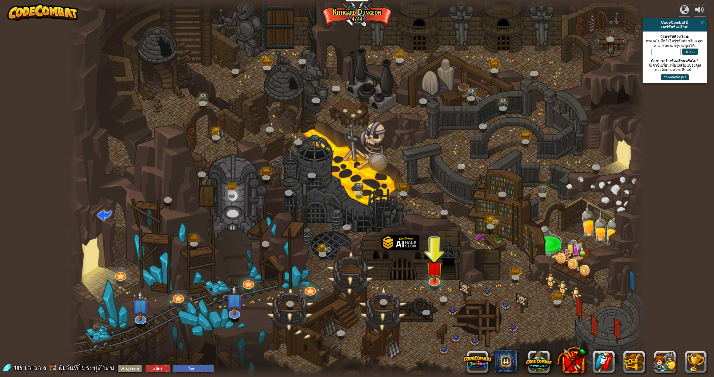
click at [421, 253] on div at bounding box center [357, 188] width 577 height 377
click at [428, 262] on img at bounding box center [434, 261] width 17 height 38
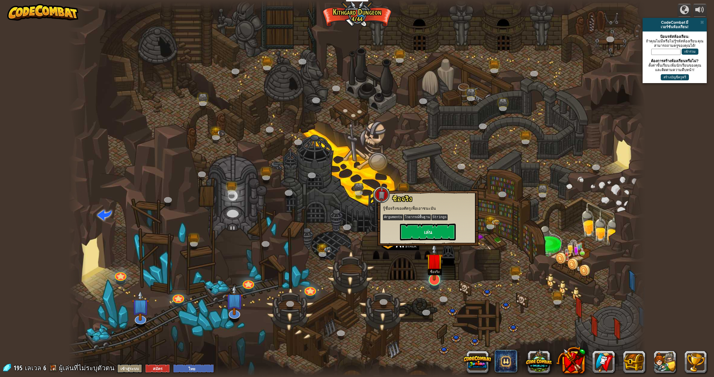
click at [428, 262] on img at bounding box center [434, 261] width 17 height 38
click at [440, 223] on div "ชื่อจริง รู้ชื่อจริงของศัตรูเพื่อเอาชนะมัน Arguments ไวยากรณ์พื้นฐาน Strings เล…" at bounding box center [428, 217] width 90 height 45
click at [443, 233] on button "เล่น" at bounding box center [428, 232] width 56 height 17
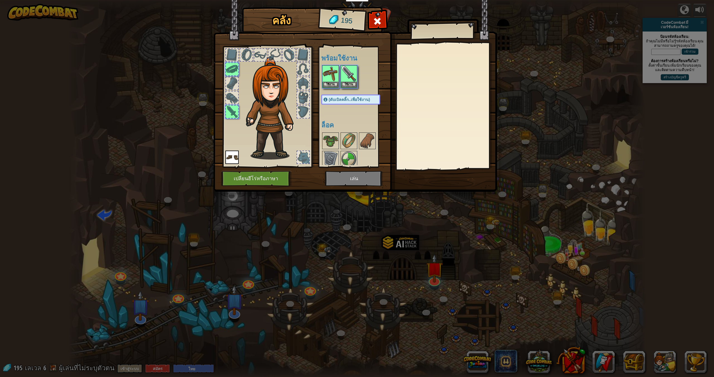
click at [443, 233] on div "คลัง 195 พร้อมใช้งาน ใช้งาน ใช้งาน ใช้งาน (ดับเบิลคลิ๊ก..เพื่อใช้งาน) ล็อค ใช้ง…" at bounding box center [357, 188] width 714 height 377
click at [226, 112] on div at bounding box center [232, 112] width 12 height 12
click at [329, 143] on img at bounding box center [331, 141] width 16 height 16
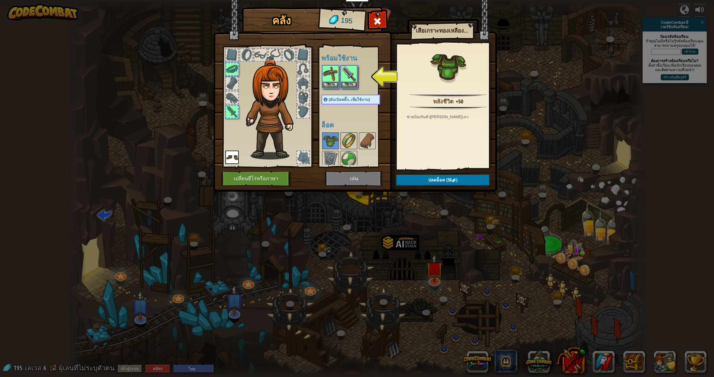
click at [348, 138] on img at bounding box center [349, 141] width 16 height 16
click at [367, 135] on img at bounding box center [367, 141] width 16 height 16
click at [328, 143] on img at bounding box center [331, 141] width 16 height 16
click at [333, 147] on img at bounding box center [331, 141] width 16 height 16
click at [352, 157] on img at bounding box center [349, 159] width 16 height 16
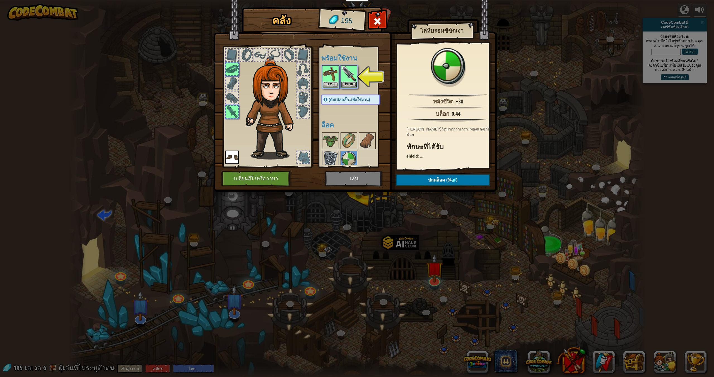
click at [330, 157] on img at bounding box center [331, 159] width 16 height 16
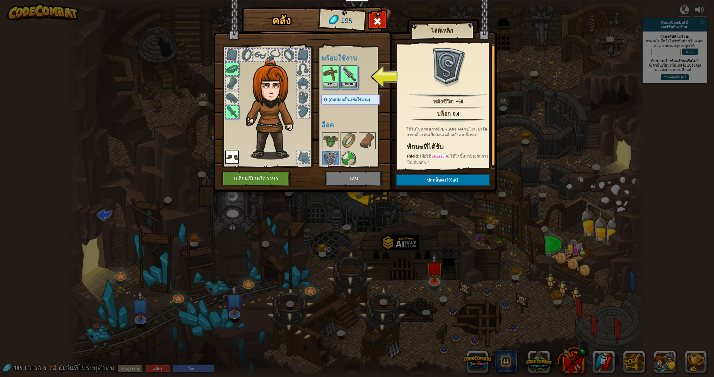
click at [338, 147] on div at bounding box center [356, 150] width 70 height 37
click at [335, 147] on img at bounding box center [331, 141] width 16 height 16
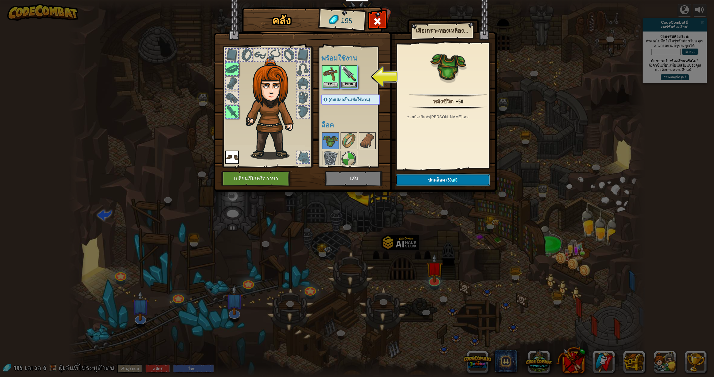
click at [420, 176] on button "ปลดล็อค (50 )" at bounding box center [443, 179] width 94 height 11
click at [406, 176] on button "ยืนยัน" at bounding box center [443, 179] width 94 height 11
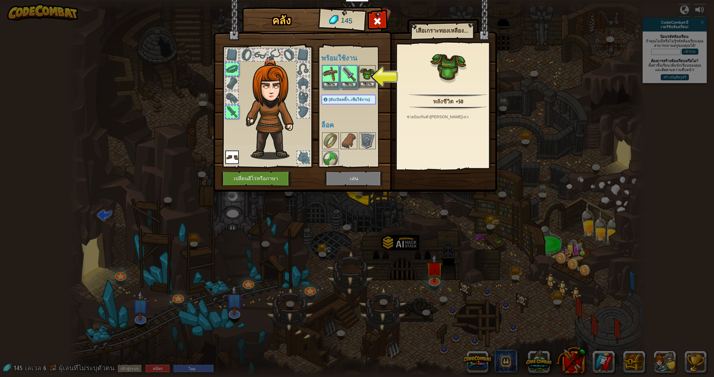
click at [372, 77] on img at bounding box center [367, 74] width 16 height 16
click at [425, 178] on button "ใช้งาน" at bounding box center [442, 180] width 94 height 14
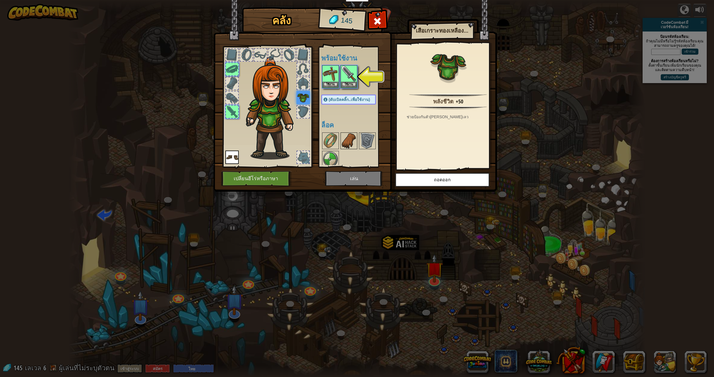
click at [348, 145] on img at bounding box center [349, 141] width 16 height 16
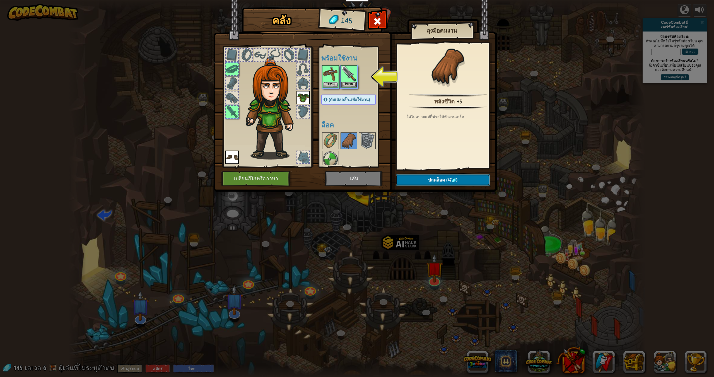
click at [430, 178] on span "ปลดล็อค" at bounding box center [436, 180] width 17 height 6
click at [431, 175] on button "ยืนยัน" at bounding box center [443, 179] width 94 height 11
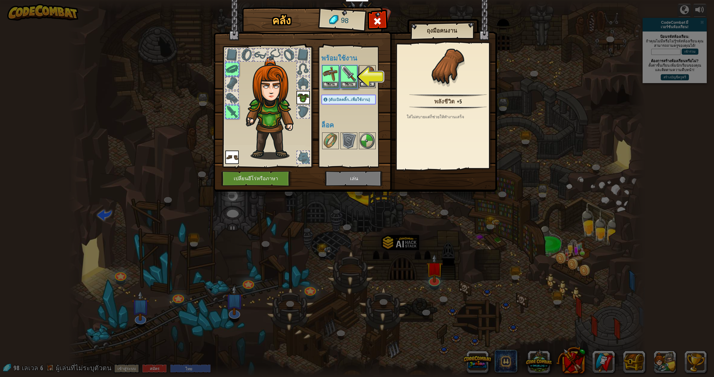
click at [371, 84] on button "ใช้งาน" at bounding box center [367, 84] width 16 height 6
click at [365, 140] on img at bounding box center [367, 141] width 16 height 16
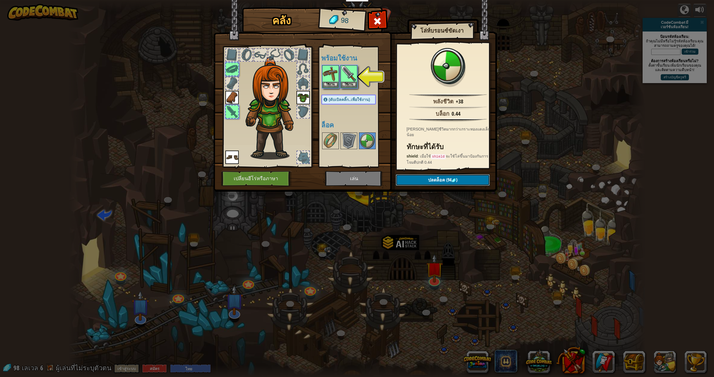
click at [423, 178] on button "ปลดล็อค (94 )" at bounding box center [443, 179] width 94 height 11
click at [421, 180] on button "ยืนยัน" at bounding box center [443, 179] width 94 height 11
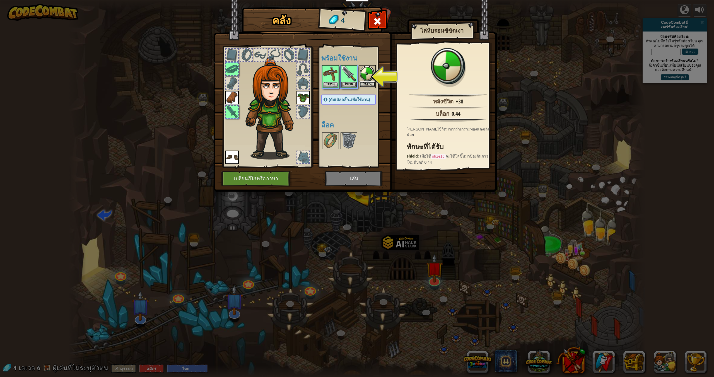
click at [370, 82] on button "ใช้งาน" at bounding box center [367, 84] width 16 height 6
click at [337, 143] on img at bounding box center [331, 141] width 16 height 16
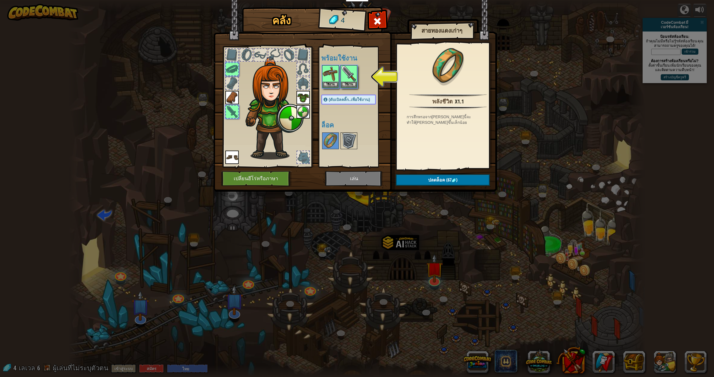
click at [348, 142] on img at bounding box center [349, 141] width 16 height 16
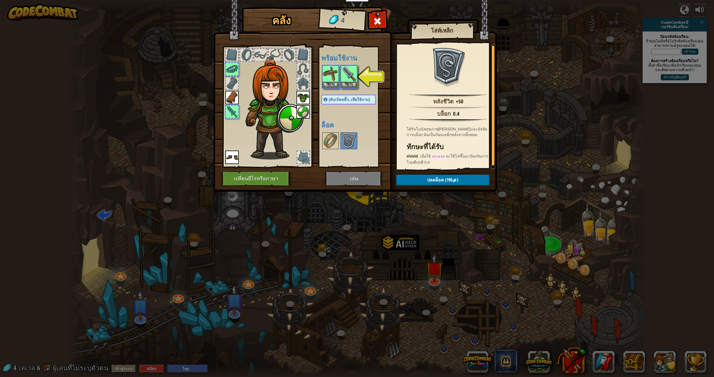
drag, startPoint x: 372, startPoint y: 182, endPoint x: 367, endPoint y: 174, distance: 9.2
click at [371, 181] on img at bounding box center [355, 90] width 284 height 202
click at [353, 80] on img at bounding box center [349, 74] width 16 height 16
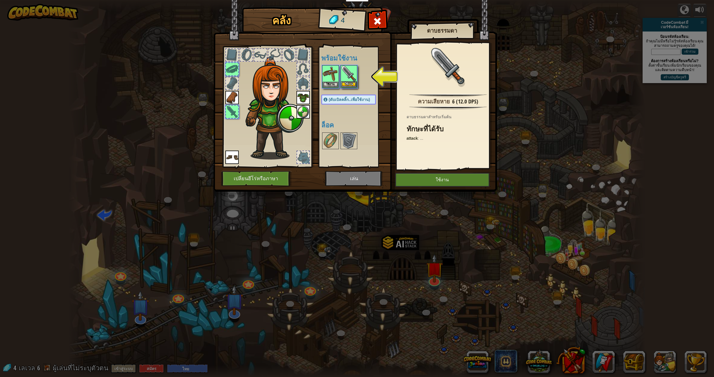
click at [344, 79] on img at bounding box center [349, 74] width 16 height 16
click at [351, 84] on button "ใช้งาน" at bounding box center [349, 84] width 16 height 6
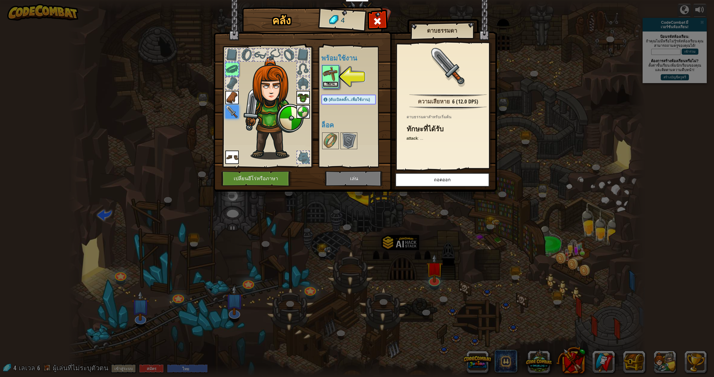
click at [326, 84] on button "ใช้งาน" at bounding box center [331, 84] width 16 height 6
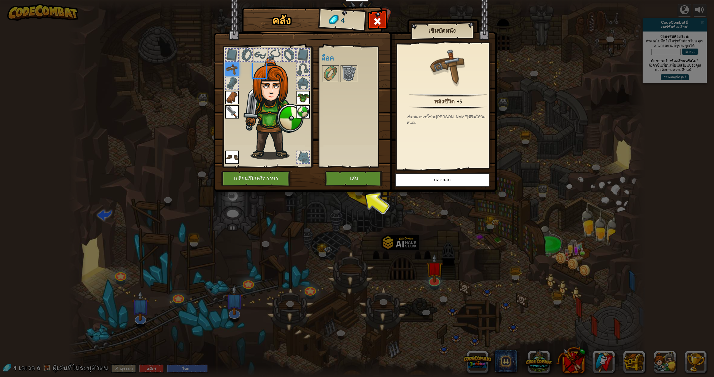
click at [326, 84] on div "พร้อมใช้งาน ใช้งาน ใช้งาน ใช้งาน ใช้งาน ใช้งาน ใช้งาน (ดับเบิลคลิ๊ก..เพื่อใช้งา…" at bounding box center [354, 107] width 66 height 116
click at [355, 175] on button "เล่น" at bounding box center [354, 178] width 58 height 15
click at [355, 1] on body "นักการศึกษา สร้างบัญชีฟรี โซลูชั่นสำหรับโรงเรียนและเขต ดูเครื่องมือสำหรับครู กา…" at bounding box center [357, 0] width 714 height 1
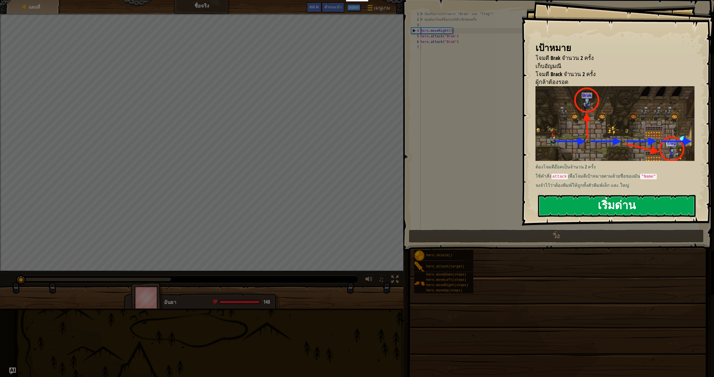
click at [551, 201] on button "เริ่มด่าน" at bounding box center [617, 206] width 158 height 22
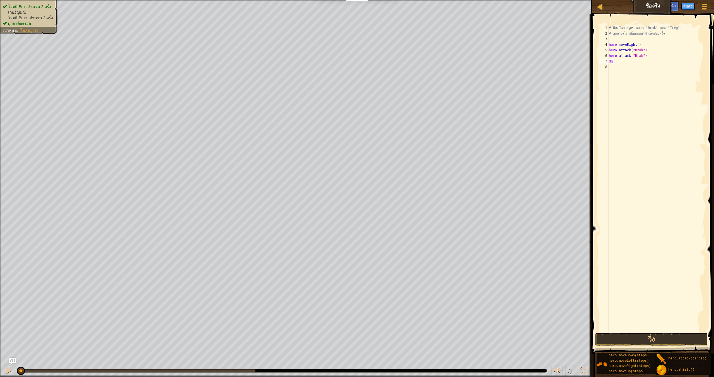
scroll to position [3, 0]
type textarea "d"
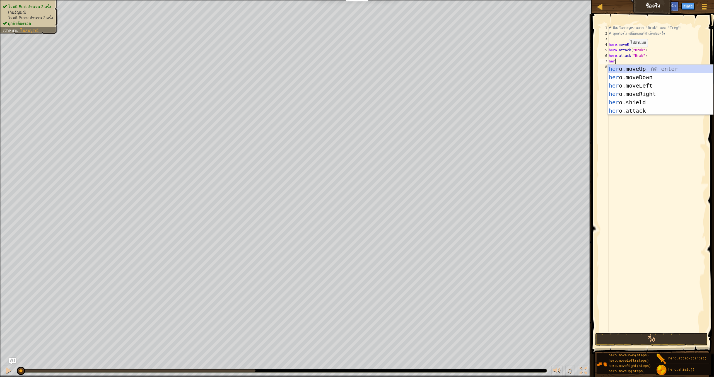
scroll to position [3, 0]
type textarea "hero."
click at [629, 90] on div "hero. moveUp กด enter hero. moveDown กด enter hero. moveLeft กด enter hero. mov…" at bounding box center [659, 98] width 105 height 67
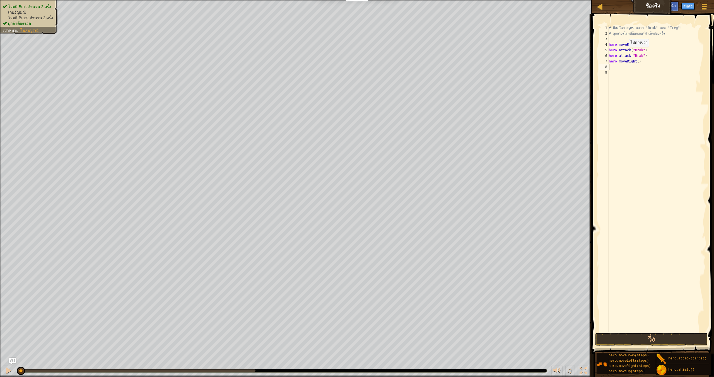
scroll to position [3, 0]
click at [637, 336] on button "วิ่ง" at bounding box center [651, 339] width 112 height 13
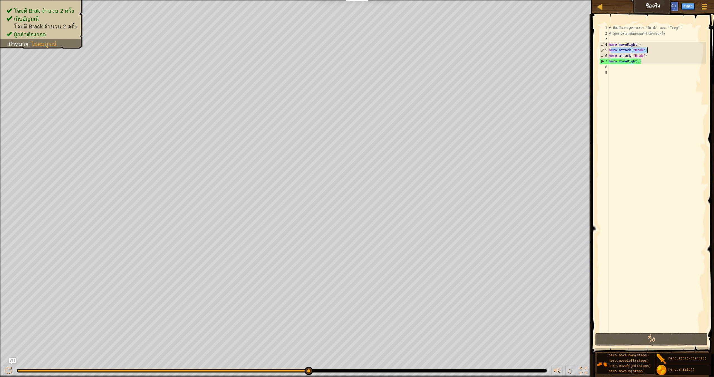
drag, startPoint x: 610, startPoint y: 50, endPoint x: 655, endPoint y: 50, distance: 44.6
click at [655, 50] on div "# ป้องกันการรุกรานจาก "Brak" และ "Treg"! # คุณต้องโจมตีอ็อกเกอร์ตัวเล็กสองครั้ง…" at bounding box center [656, 184] width 98 height 318
type textarea "hero.attack("Brak")"
click at [614, 51] on div "# ป้องกันการรุกรานจาก "Brak" และ "Treg"! # คุณต้องโจมตีอ็อกเกอร์ตัวเล็กสองครั้ง…" at bounding box center [656, 178] width 98 height 307
